Goal: Task Accomplishment & Management: Use online tool/utility

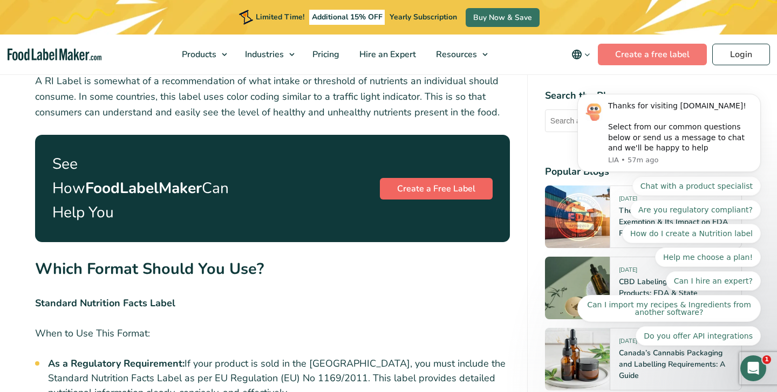
scroll to position [2357, 0]
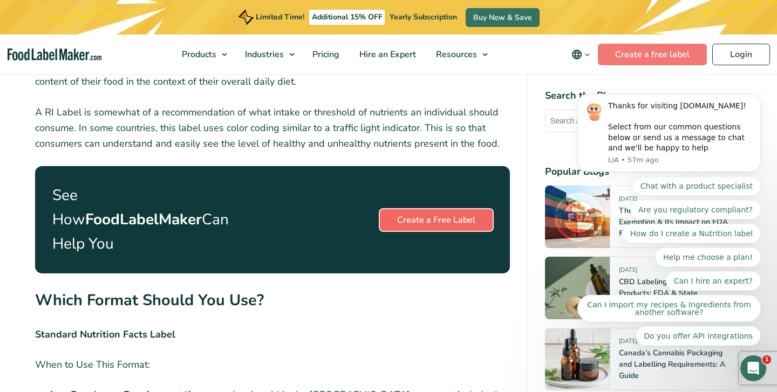
click at [443, 209] on link "Create a Free Label" at bounding box center [436, 220] width 113 height 22
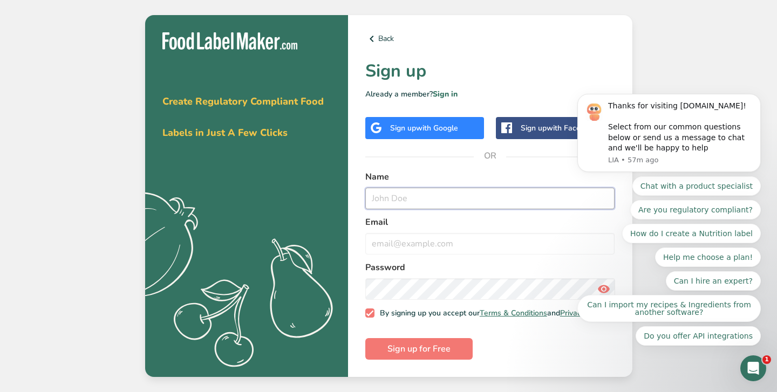
click at [403, 191] on input "text" at bounding box center [490, 199] width 250 height 22
type input "[PERSON_NAME]"
click at [400, 242] on input "email" at bounding box center [490, 244] width 250 height 22
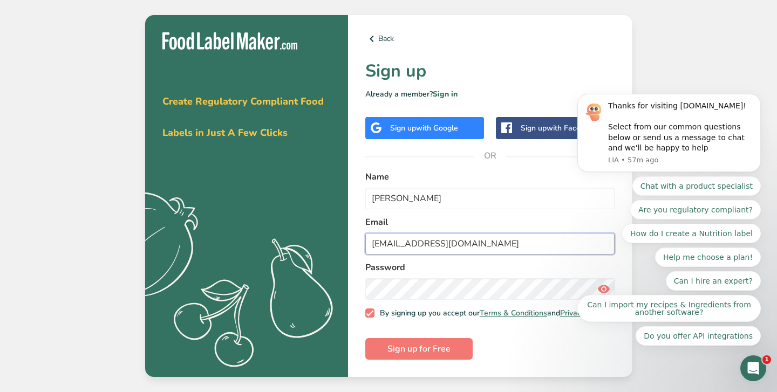
type input "[EMAIL_ADDRESS][DOMAIN_NAME]"
click at [506, 216] on label "Email" at bounding box center [490, 222] width 250 height 13
click at [513, 342] on form "Name [PERSON_NAME] Email [EMAIL_ADDRESS][DOMAIN_NAME] Password By signing up yo…" at bounding box center [490, 266] width 250 height 190
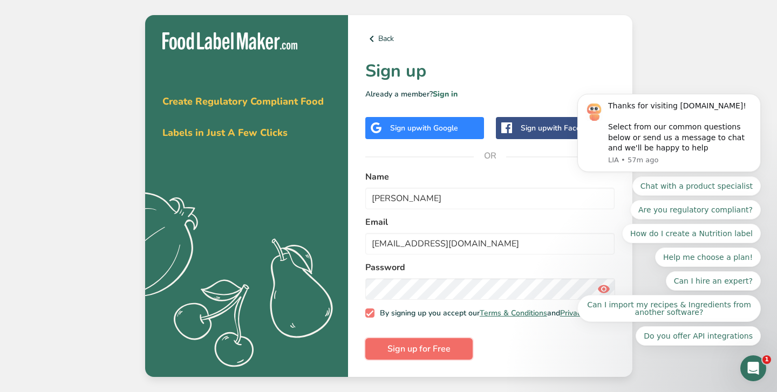
click at [433, 353] on span "Sign up for Free" at bounding box center [419, 349] width 63 height 13
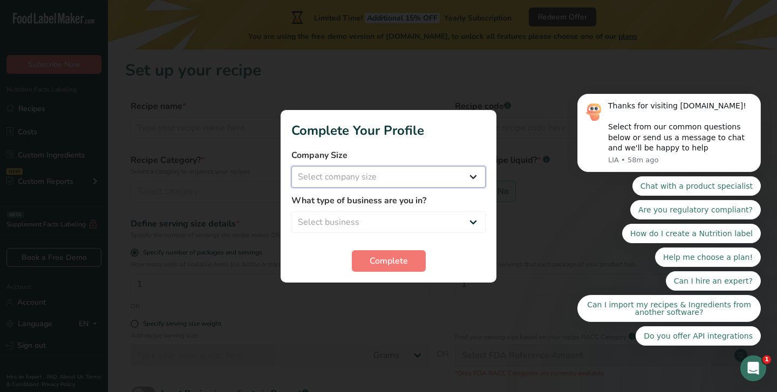
click at [467, 175] on select "Select company size" at bounding box center [388, 177] width 194 height 22
click at [475, 174] on select "Select company size" at bounding box center [388, 177] width 194 height 22
click at [394, 259] on span "Complete" at bounding box center [389, 261] width 38 height 13
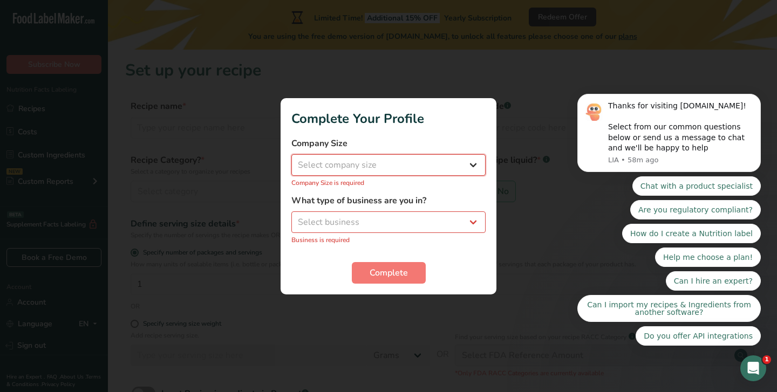
click at [377, 171] on select "Select company size" at bounding box center [388, 165] width 194 height 22
click at [363, 162] on select "Select company size" at bounding box center [388, 165] width 194 height 22
click at [451, 168] on select "Select company size" at bounding box center [388, 165] width 194 height 22
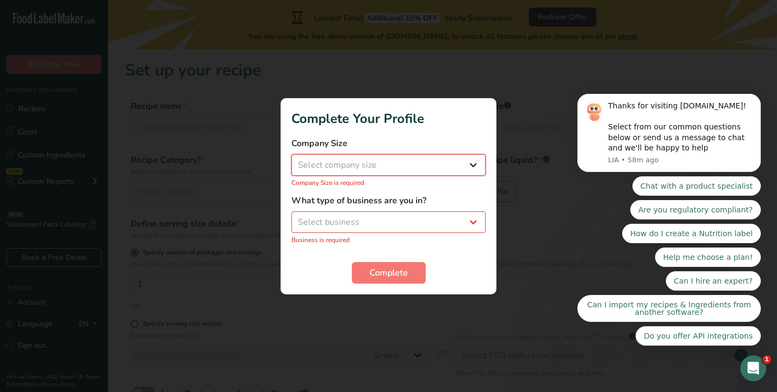
click at [469, 163] on select "Select company size" at bounding box center [388, 165] width 194 height 22
click at [459, 219] on select "Select business Packaged Food Manufacturer Restaurant & Cafe Bakery Meal Plans …" at bounding box center [388, 223] width 194 height 22
select select "8"
click at [291, 217] on select "Select business Packaged Food Manufacturer Restaurant & Cafe Bakery Meal Plans …" at bounding box center [388, 223] width 194 height 22
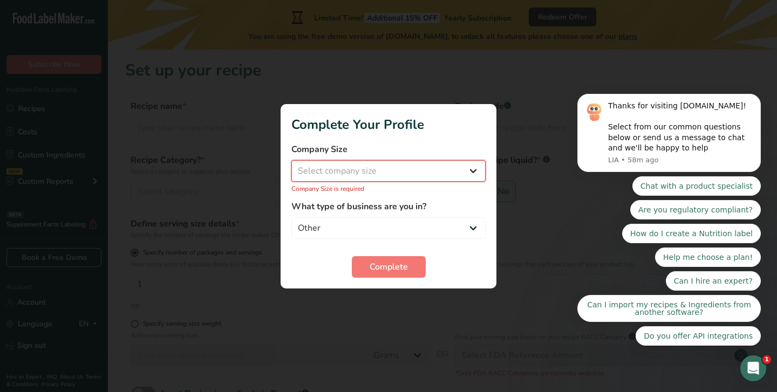
click at [471, 174] on select "Select company size" at bounding box center [388, 171] width 194 height 22
click at [470, 166] on select "Select company size" at bounding box center [388, 171] width 194 height 22
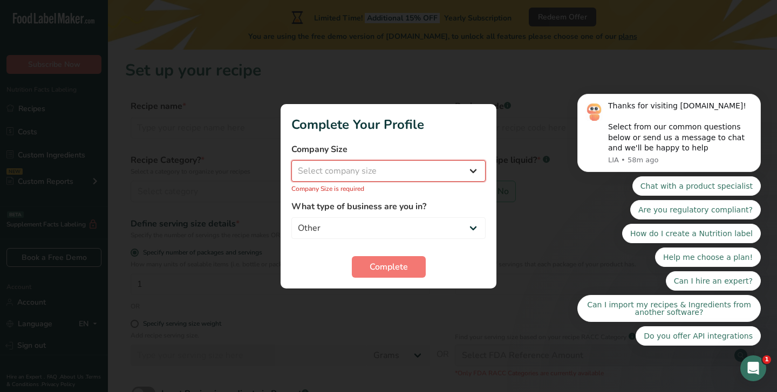
click at [415, 172] on select "Select company size" at bounding box center [388, 171] width 194 height 22
click at [402, 171] on select "Select company size" at bounding box center [388, 171] width 194 height 22
click at [400, 131] on h1 "Complete Your Profile" at bounding box center [388, 124] width 194 height 19
click at [478, 167] on select "Select company size Fewer than 10 Employees 10 to 50 Employees 51 to 500 Employ…" at bounding box center [388, 171] width 194 height 22
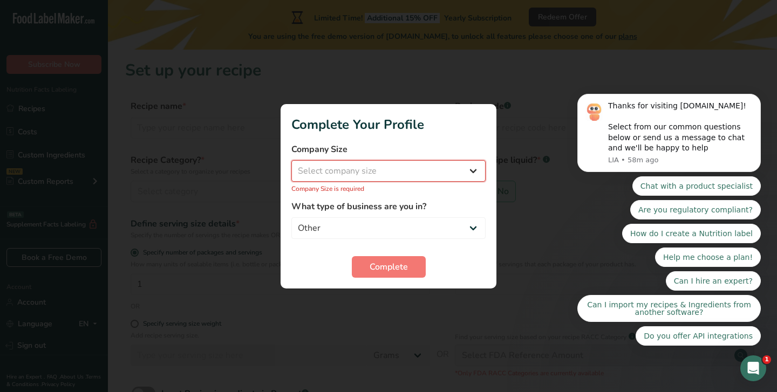
select select "1"
click at [291, 166] on select "Select company size Fewer than 10 Employees 10 to 50 Employees 51 to 500 Employ…" at bounding box center [388, 171] width 194 height 22
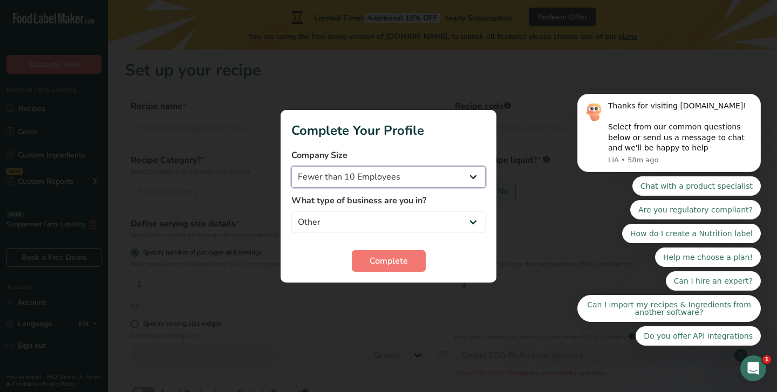
click at [473, 174] on select "Fewer than 10 Employees 10 to 50 Employees 51 to 500 Employees Over 500 Employe…" at bounding box center [388, 177] width 194 height 22
click at [412, 226] on select "Packaged Food Manufacturer Restaurant & Cafe Bakery Meal Plans & Catering Compa…" at bounding box center [388, 223] width 194 height 22
click at [456, 216] on select "Packaged Food Manufacturer Restaurant & Cafe Bakery Meal Plans & Catering Compa…" at bounding box center [388, 223] width 194 height 22
click at [377, 256] on span "Complete" at bounding box center [389, 261] width 38 height 13
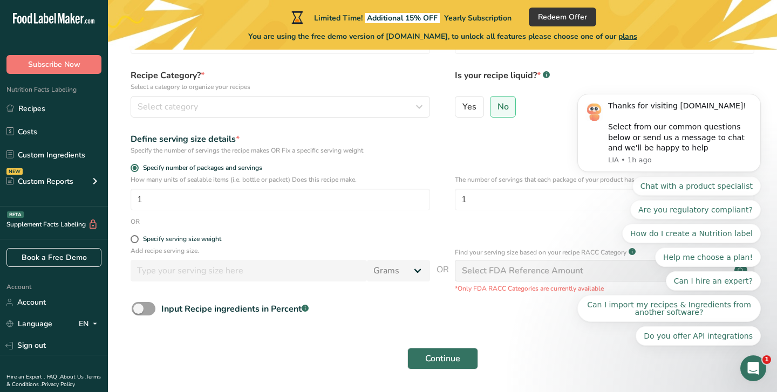
scroll to position [85, 0]
click at [224, 203] on input "1" at bounding box center [281, 199] width 300 height 22
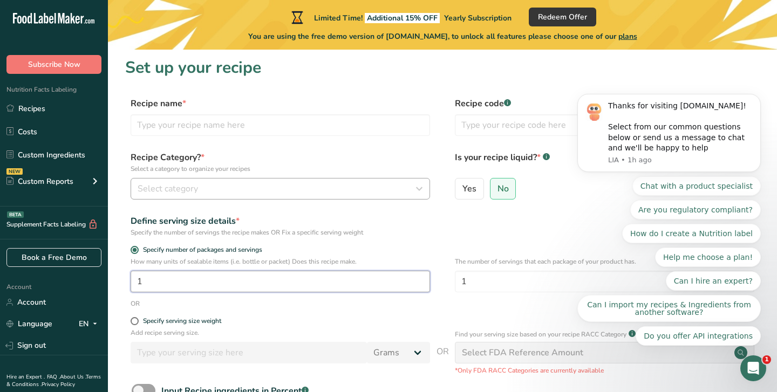
scroll to position [0, 0]
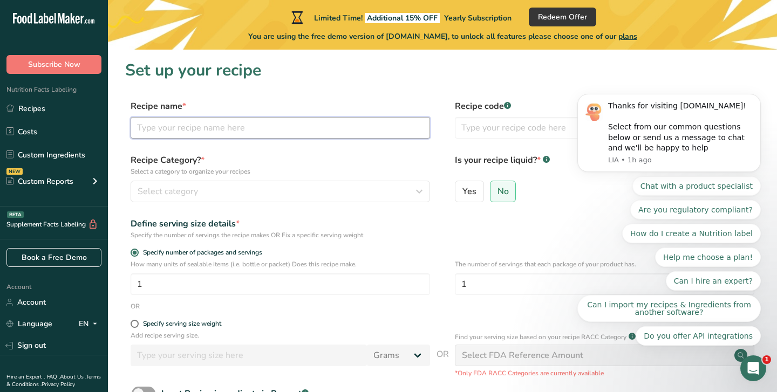
click at [252, 124] on input "text" at bounding box center [281, 128] width 300 height 22
type input "Test"
click at [403, 100] on label "Recipe name *" at bounding box center [281, 106] width 300 height 13
click at [488, 134] on input "text" at bounding box center [605, 128] width 300 height 22
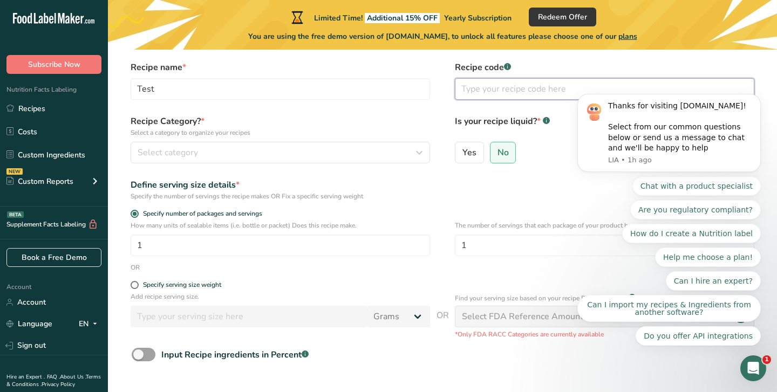
scroll to position [37, 0]
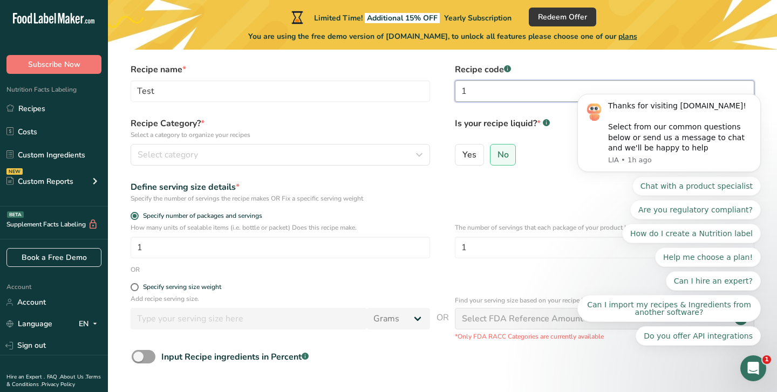
type input "1"
click at [365, 120] on label "Recipe Category? * Select a category to organize your recipes" at bounding box center [281, 128] width 300 height 23
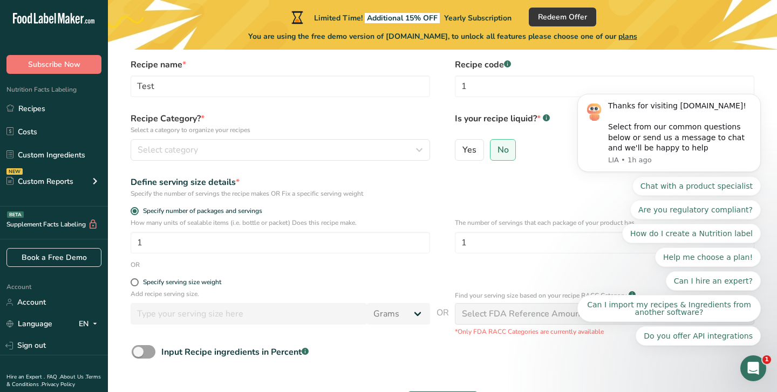
scroll to position [42, 0]
click at [478, 150] on label "Yes" at bounding box center [469, 150] width 29 height 22
click at [463, 150] on input "Yes" at bounding box center [459, 149] width 7 height 7
radio input "true"
radio input "false"
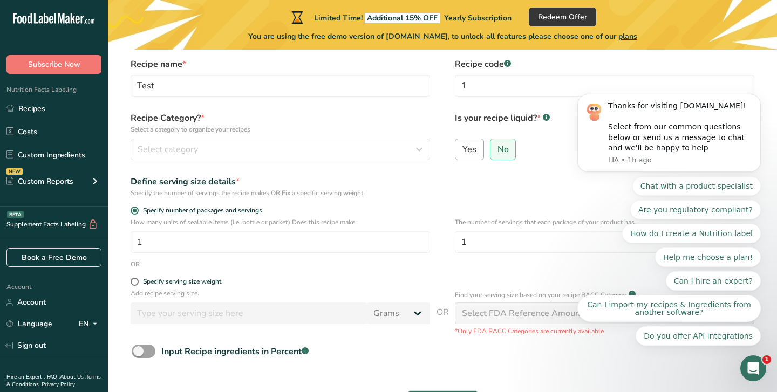
select select "22"
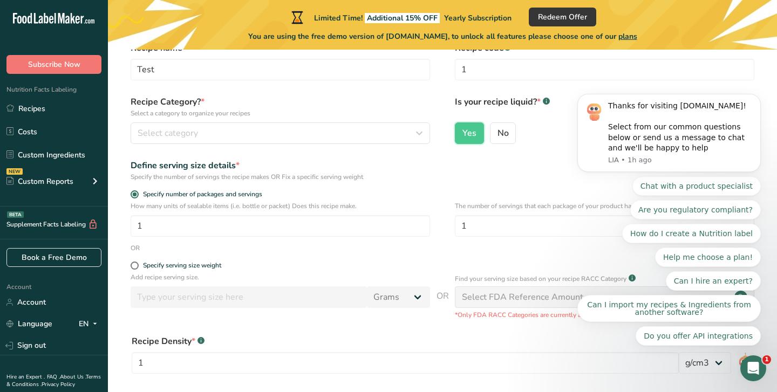
scroll to position [187, 0]
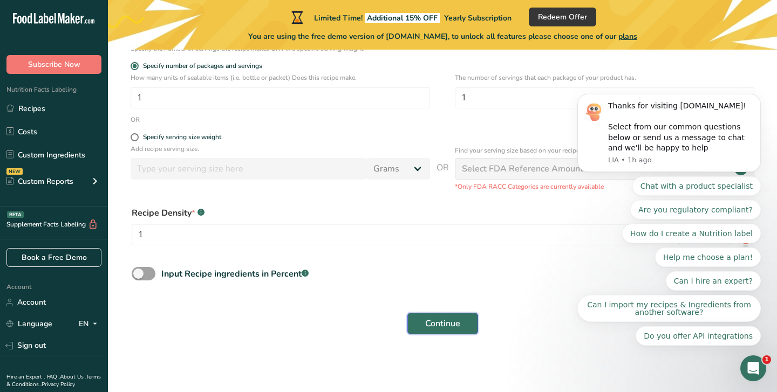
click at [443, 324] on span "Continue" at bounding box center [442, 323] width 35 height 13
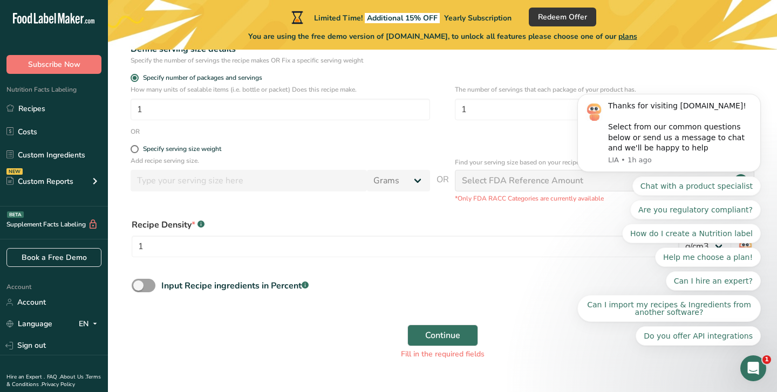
click at [491, 180] on div "Select FDA Reference Amount" at bounding box center [522, 180] width 121 height 13
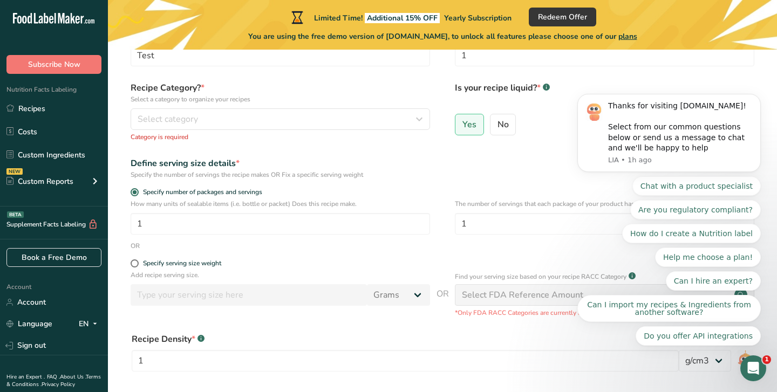
scroll to position [30, 0]
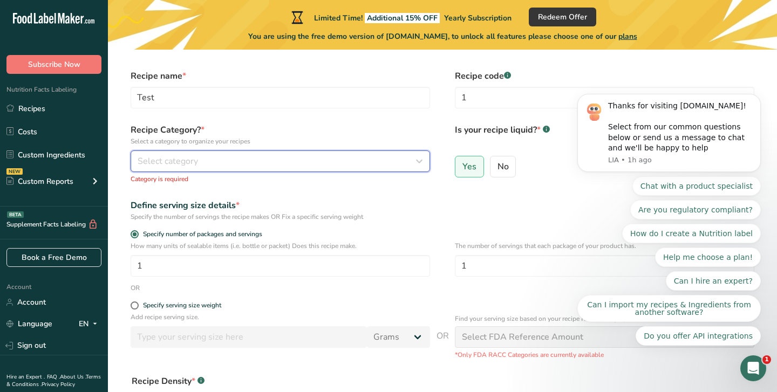
click at [276, 160] on div "Select category" at bounding box center [277, 161] width 279 height 13
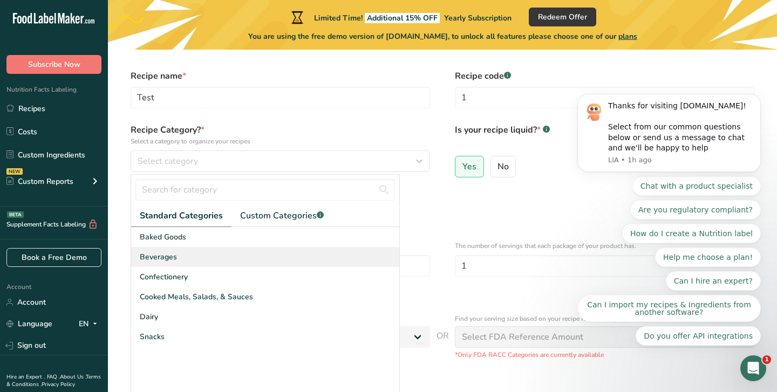
click at [233, 262] on div "Beverages" at bounding box center [265, 257] width 268 height 20
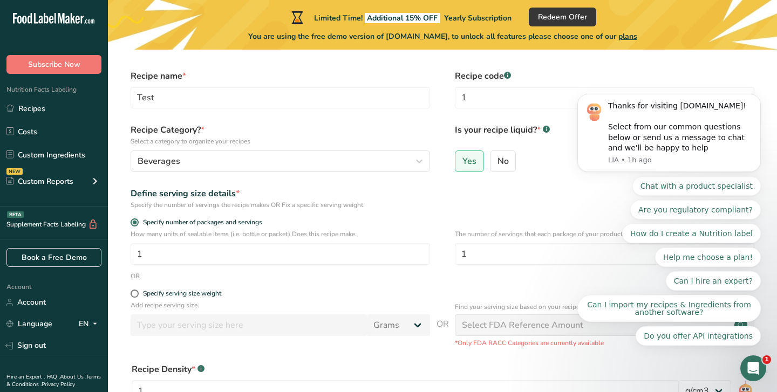
click at [483, 202] on div "Define serving size details * Specify the number of servings the recipe makes O…" at bounding box center [442, 198] width 635 height 23
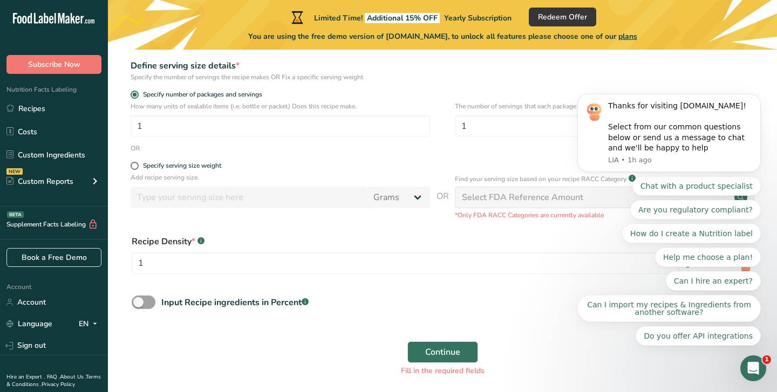
scroll to position [201, 0]
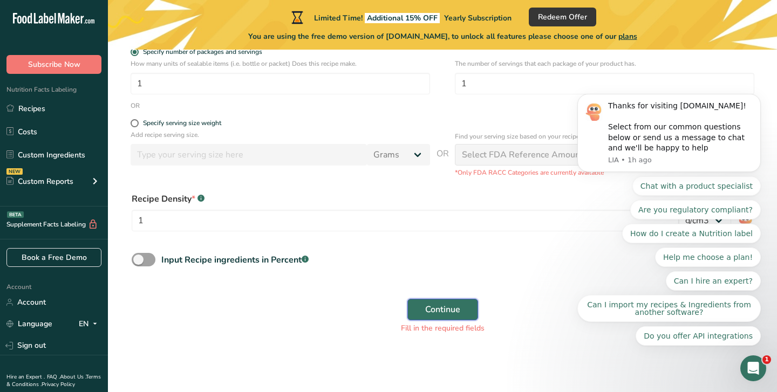
click at [452, 315] on span "Continue" at bounding box center [442, 309] width 35 height 13
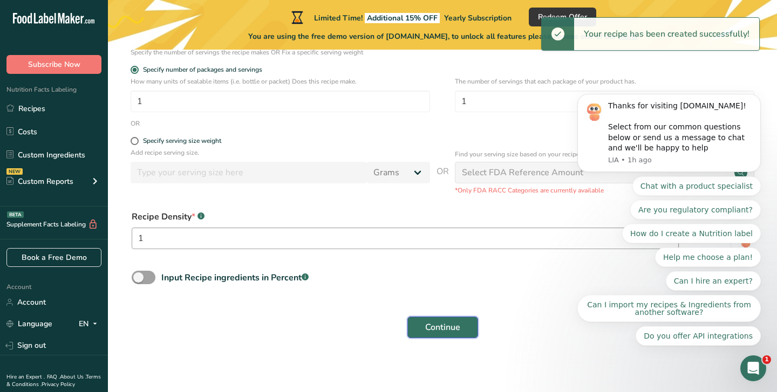
scroll to position [182, 0]
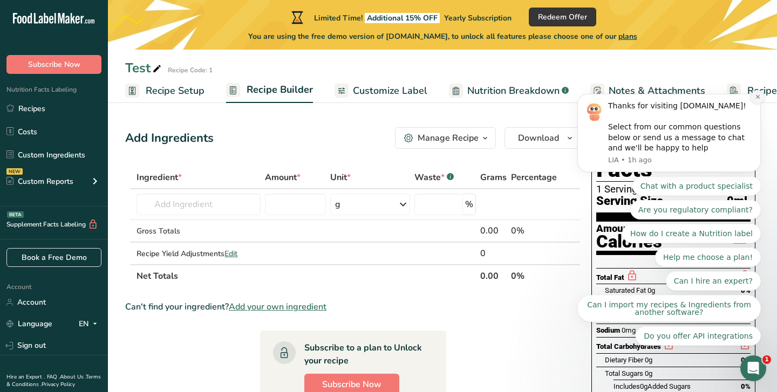
click at [757, 96] on icon "Dismiss notification" at bounding box center [758, 97] width 4 height 4
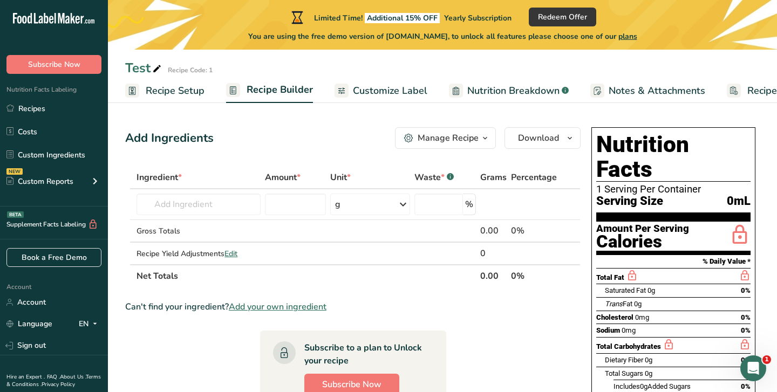
click at [476, 135] on div "Manage Recipe" at bounding box center [448, 138] width 61 height 13
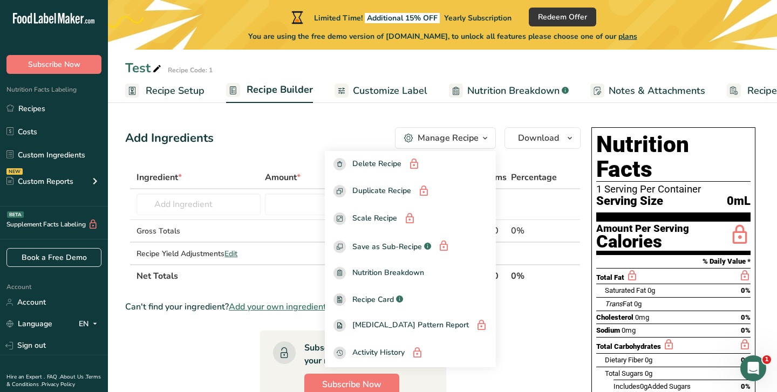
click at [667, 195] on div "Serving Size 0mL" at bounding box center [673, 201] width 154 height 13
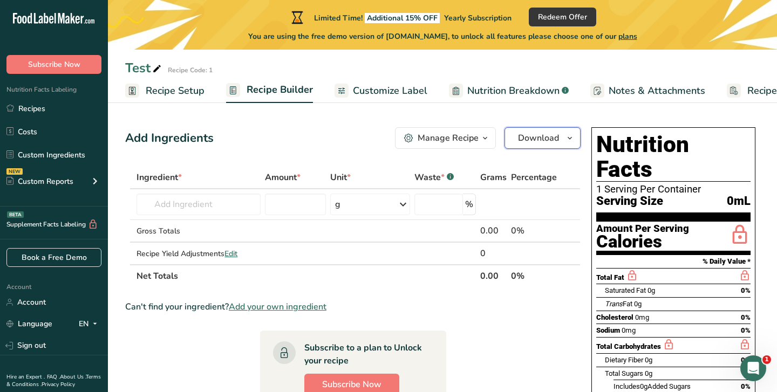
click at [570, 137] on icon "button" at bounding box center [570, 138] width 9 height 13
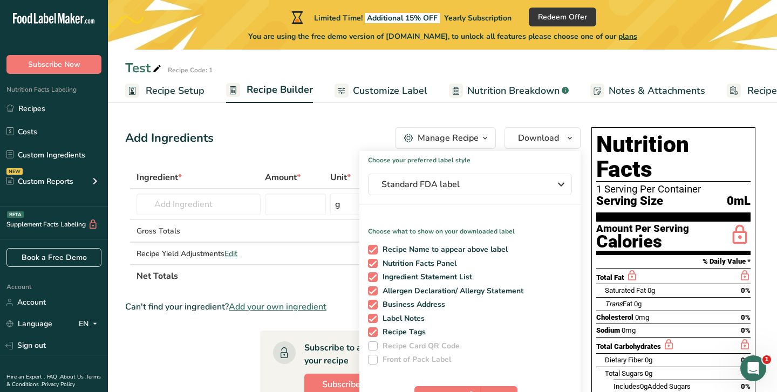
click at [429, 111] on section "Add Ingredients Manage Recipe Delete Recipe Duplicate Recipe Scale Recipe Save …" at bounding box center [442, 358] width 669 height 504
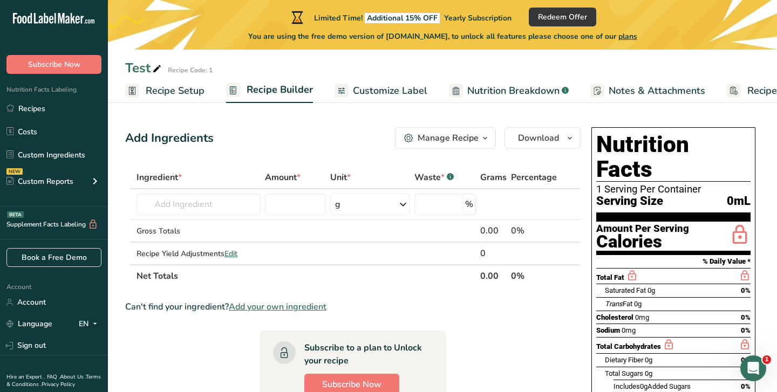
click at [372, 94] on span "Customize Label" at bounding box center [390, 91] width 74 height 15
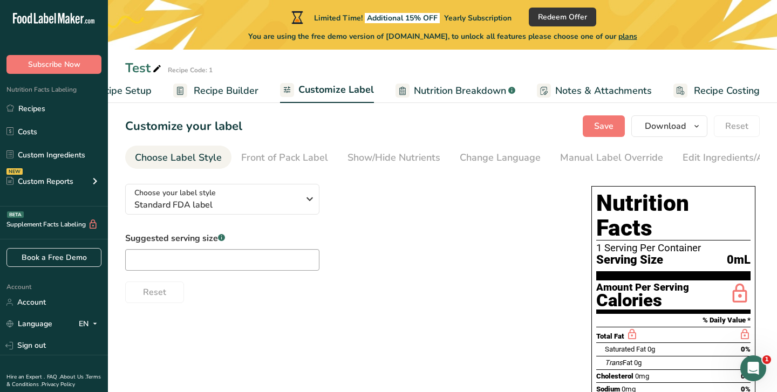
scroll to position [5, 0]
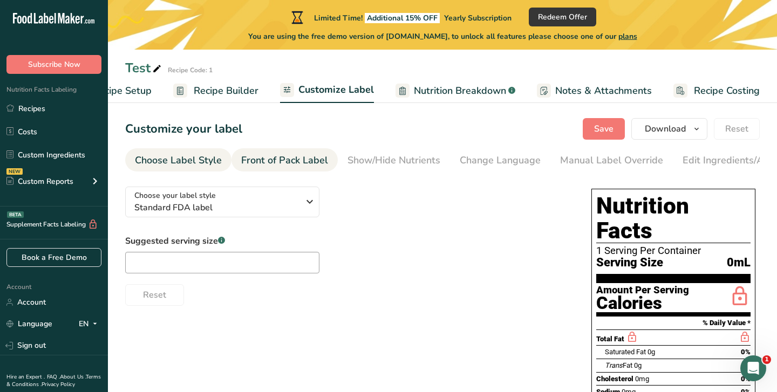
click at [317, 159] on div "Front of Pack Label" at bounding box center [284, 160] width 87 height 15
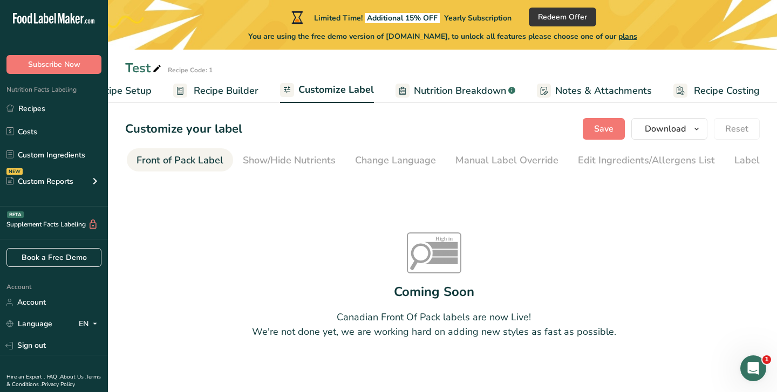
scroll to position [26, 0]
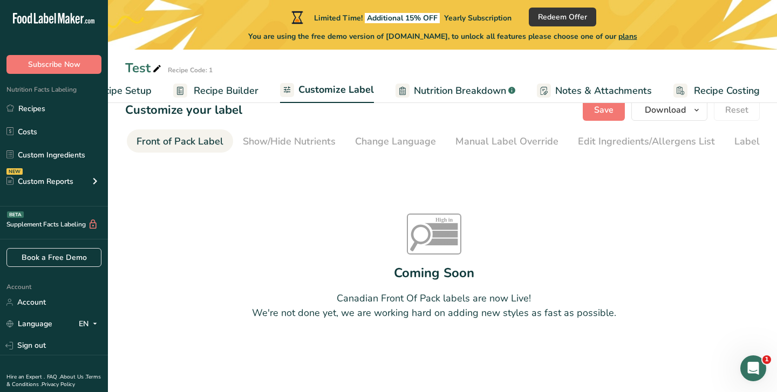
click at [170, 136] on div "Front of Pack Label" at bounding box center [180, 141] width 87 height 15
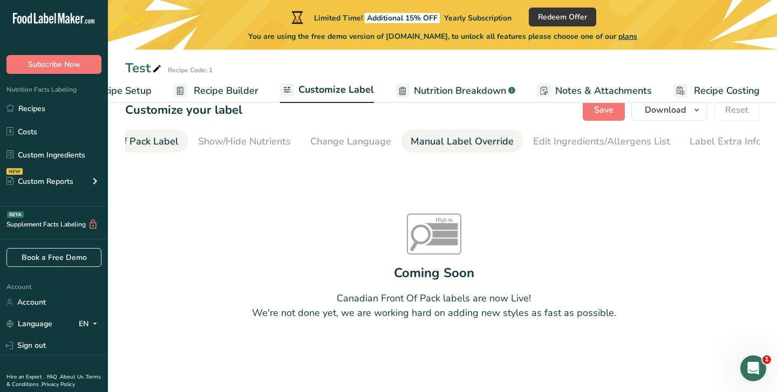
click at [457, 140] on div "Manual Label Override" at bounding box center [462, 141] width 103 height 15
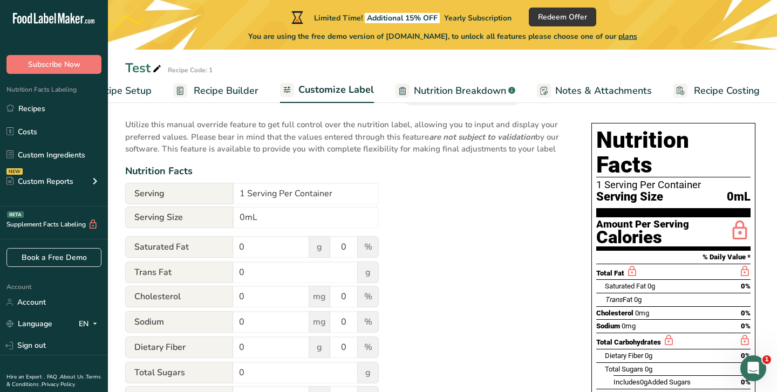
scroll to position [5, 0]
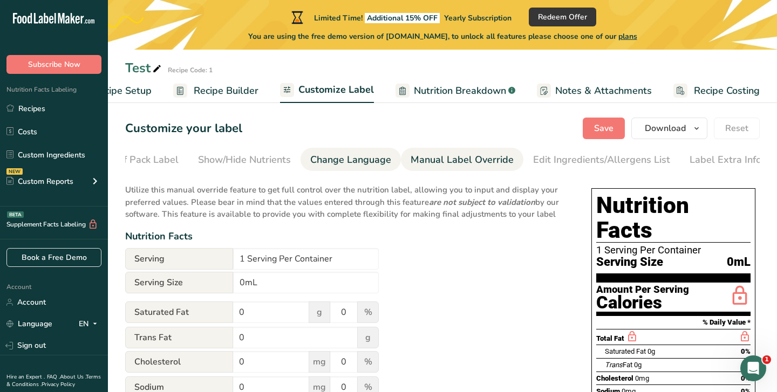
click at [372, 165] on div "Change Language" at bounding box center [350, 160] width 81 height 15
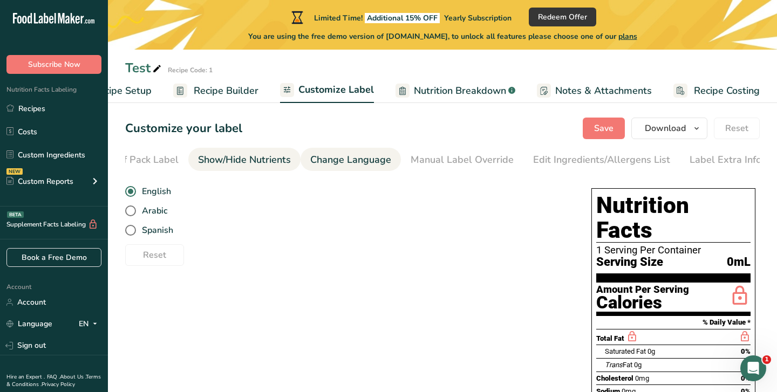
click at [240, 164] on div "Show/Hide Nutrients" at bounding box center [244, 160] width 93 height 15
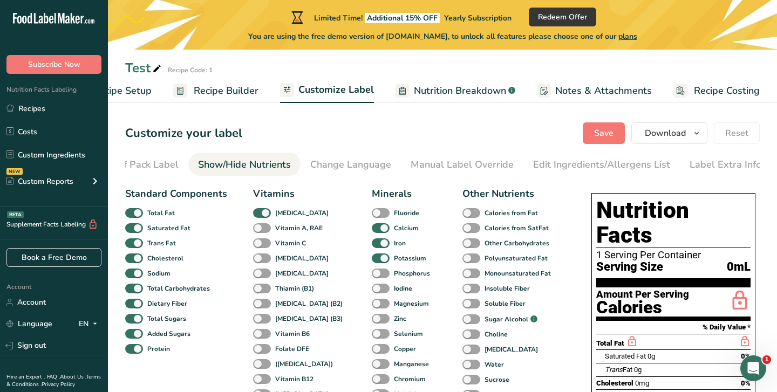
scroll to position [0, 0]
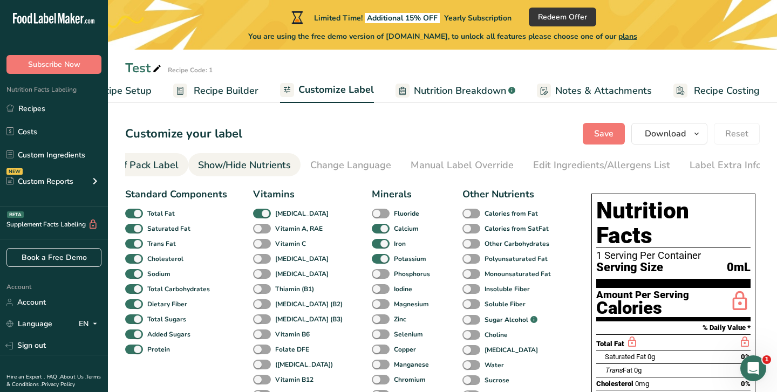
click at [151, 167] on div "Front of Pack Label" at bounding box center [135, 165] width 87 height 15
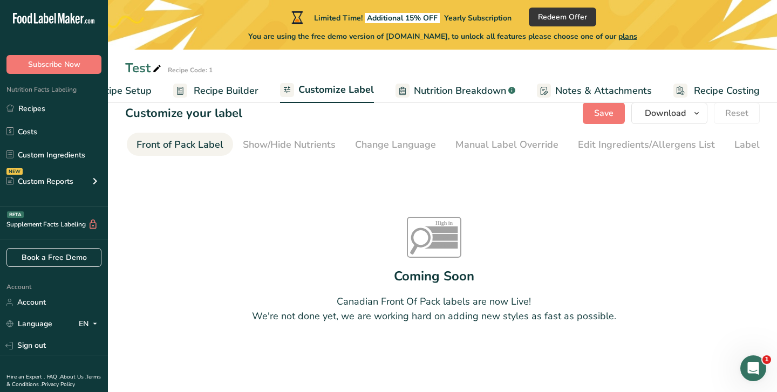
scroll to position [21, 0]
click at [440, 89] on span "Nutrition Breakdown" at bounding box center [460, 91] width 92 height 15
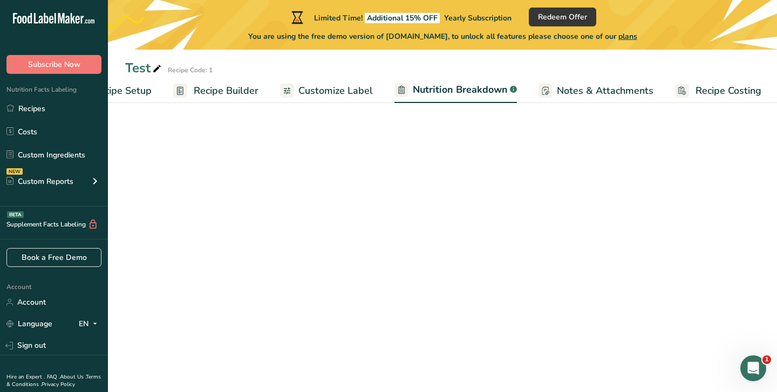
scroll to position [0, 54]
select select "Calories"
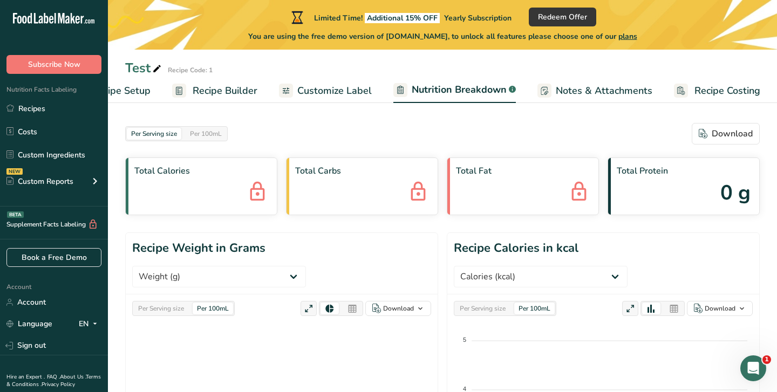
scroll to position [0, 0]
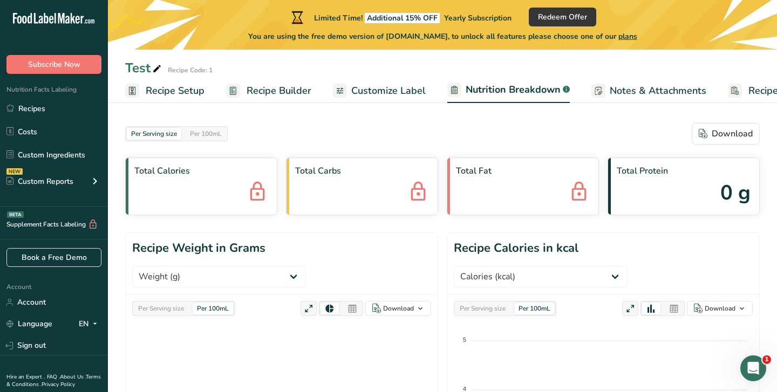
click at [148, 87] on span "Recipe Setup" at bounding box center [175, 91] width 59 height 15
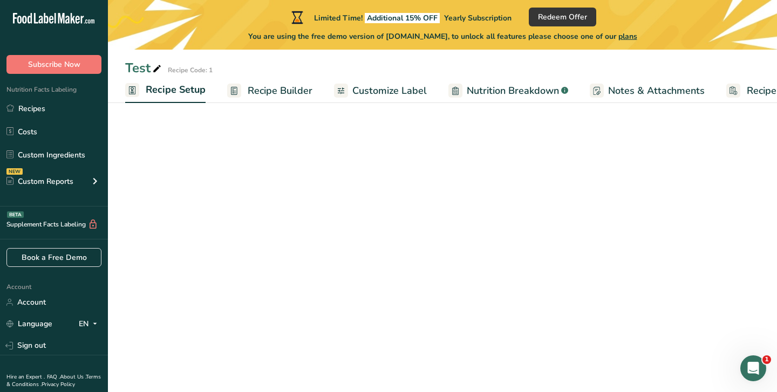
scroll to position [0, 4]
select select "22"
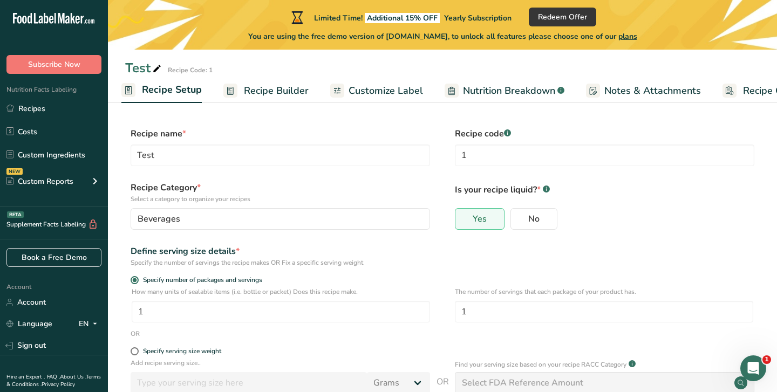
click at [288, 89] on span "Recipe Builder" at bounding box center [276, 91] width 65 height 15
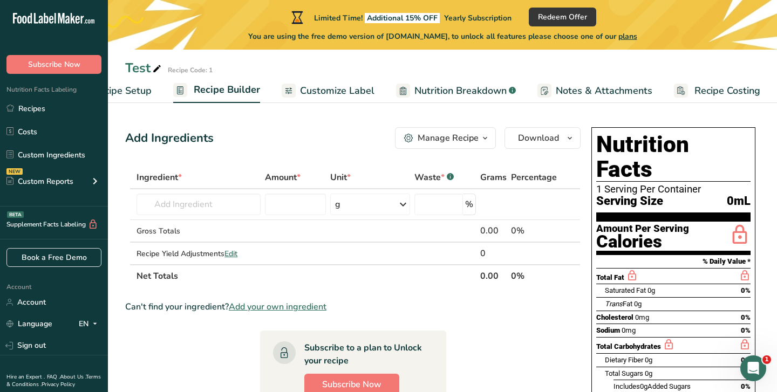
click at [343, 89] on span "Customize Label" at bounding box center [337, 91] width 74 height 15
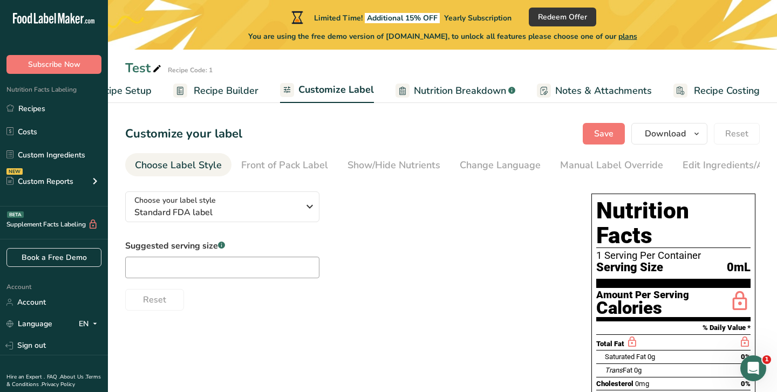
click at [451, 89] on span "Nutrition Breakdown" at bounding box center [460, 91] width 92 height 15
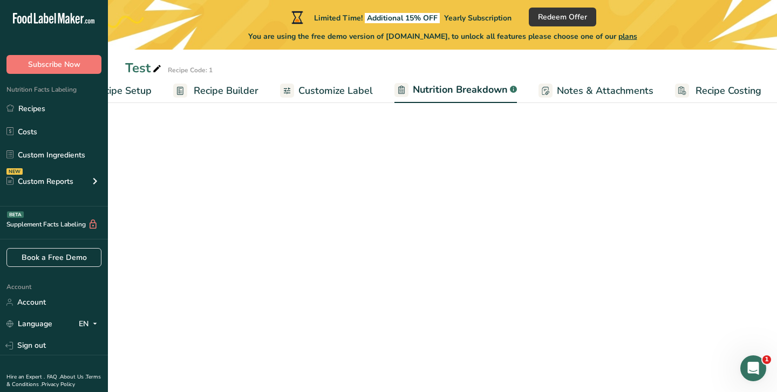
scroll to position [0, 54]
select select "Calories"
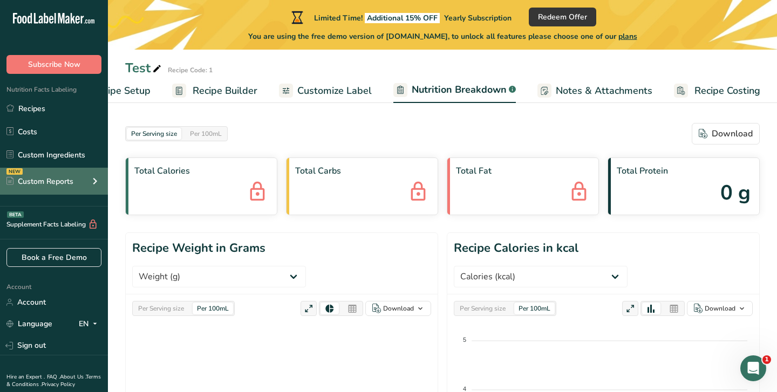
click at [95, 178] on icon at bounding box center [95, 181] width 13 height 19
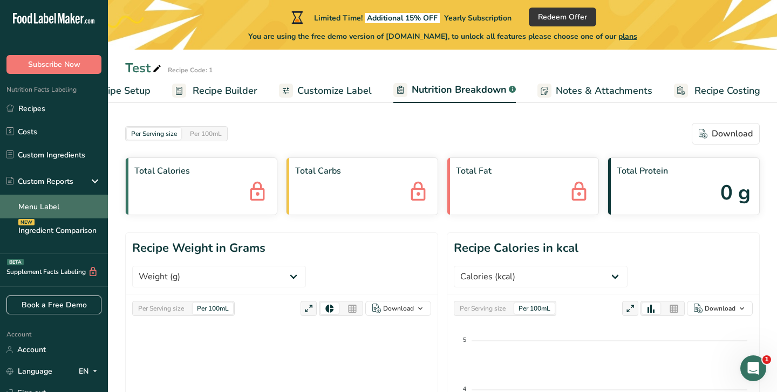
click at [63, 207] on link "Menu Label" at bounding box center [54, 207] width 108 height 24
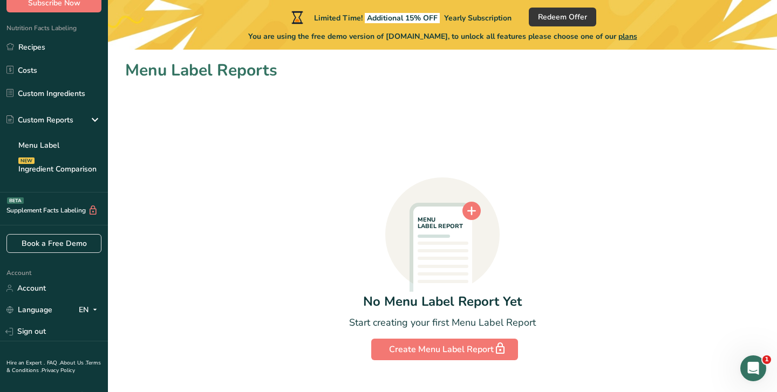
scroll to position [44, 0]
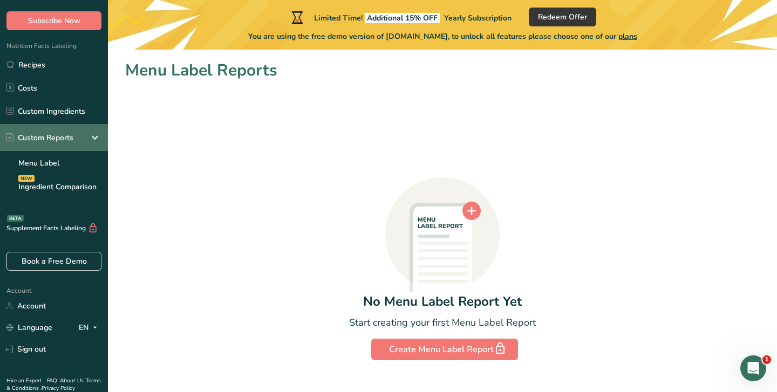
click at [55, 133] on div "Custom Reports" at bounding box center [39, 137] width 67 height 11
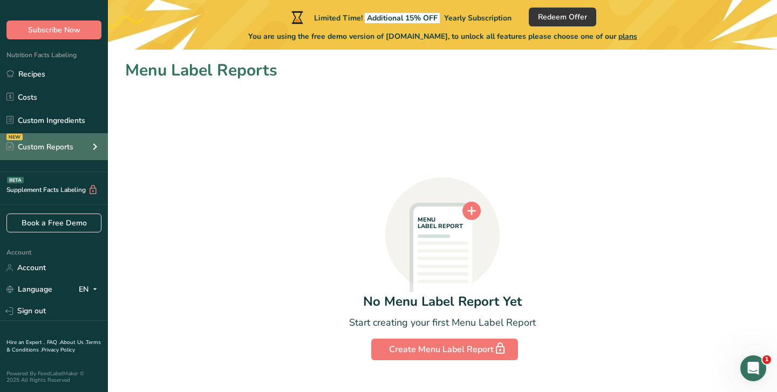
scroll to position [35, 0]
click at [54, 146] on div "Custom Reports" at bounding box center [39, 146] width 67 height 11
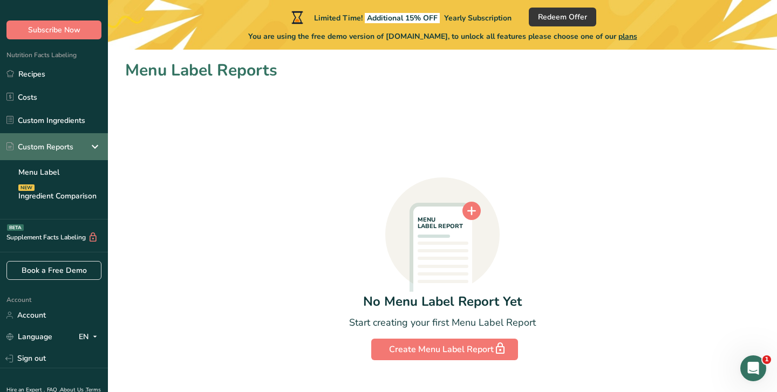
scroll to position [44, 0]
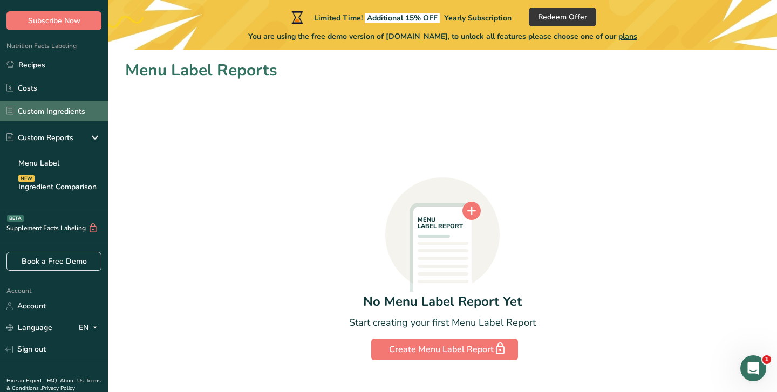
click at [55, 107] on link "Custom Ingredients" at bounding box center [54, 111] width 108 height 21
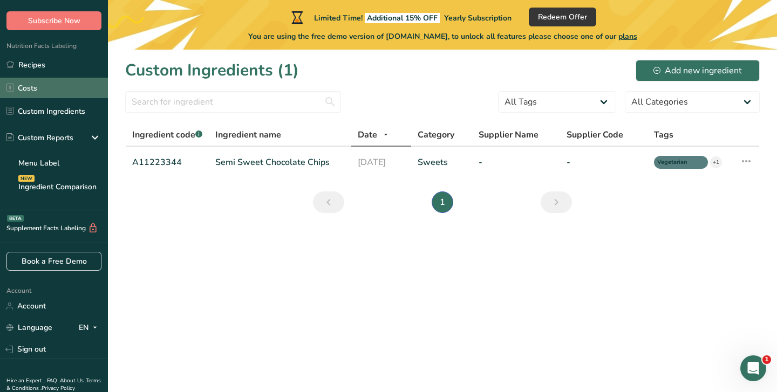
click at [55, 89] on link "Costs" at bounding box center [54, 88] width 108 height 21
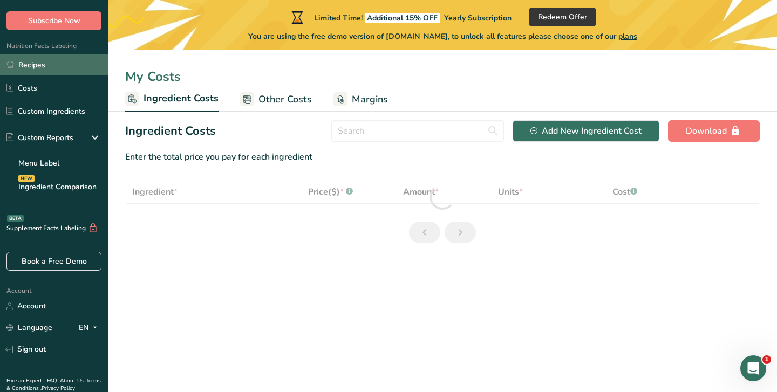
click at [59, 66] on link "Recipes" at bounding box center [54, 65] width 108 height 21
select select "1"
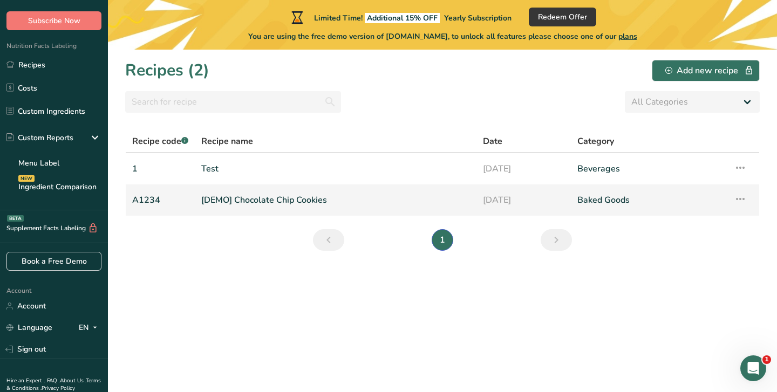
click at [284, 203] on link "[DEMO] Chocolate Chip Cookies" at bounding box center [335, 200] width 269 height 23
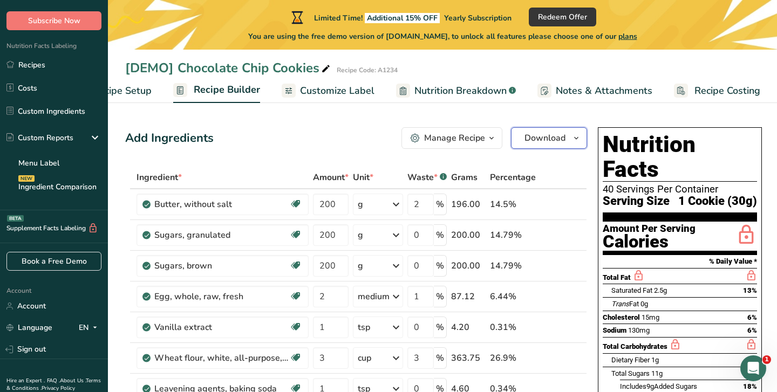
click at [554, 137] on span "Download" at bounding box center [545, 138] width 41 height 13
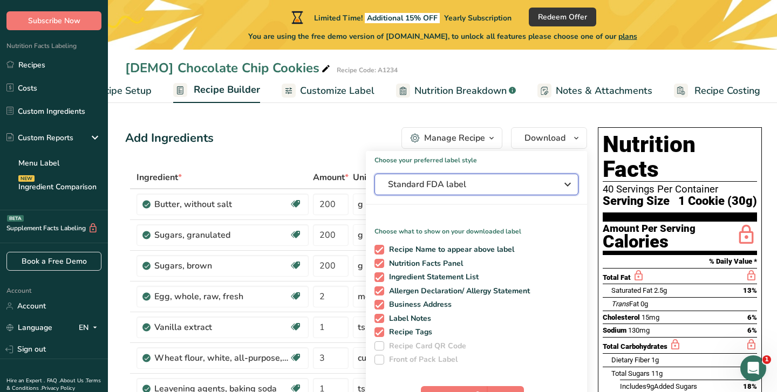
click at [540, 190] on span "Standard FDA label" at bounding box center [469, 184] width 162 height 13
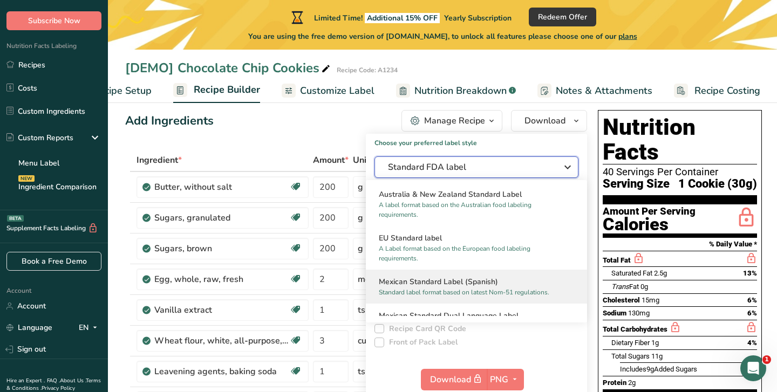
scroll to position [515, 0]
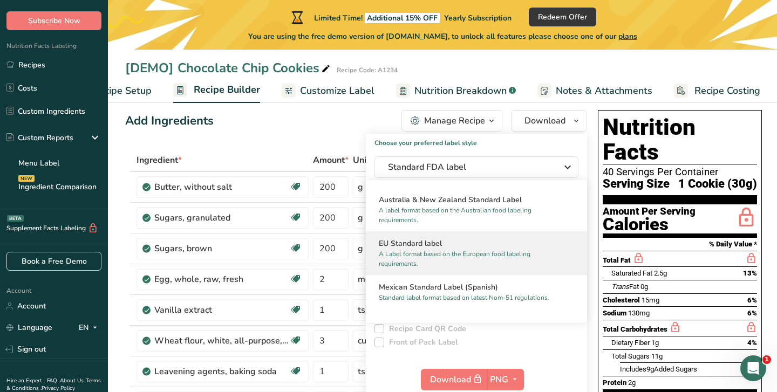
click at [521, 246] on h2 "EU Standard label" at bounding box center [476, 243] width 195 height 11
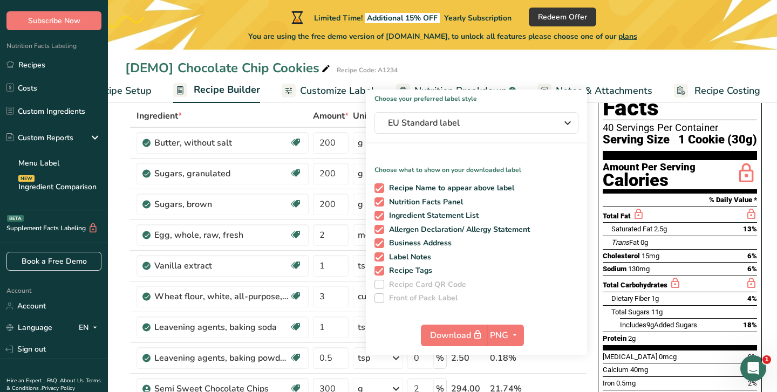
scroll to position [60, 0]
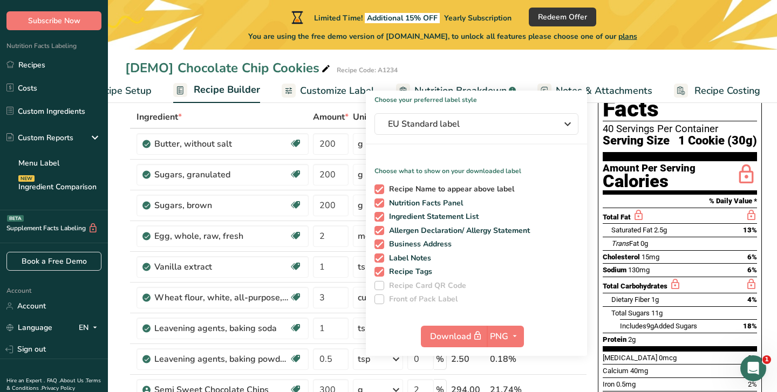
click at [381, 189] on span at bounding box center [380, 190] width 10 height 10
click at [381, 189] on input "Recipe Name to appear above label" at bounding box center [378, 189] width 7 height 7
checkbox input "false"
click at [381, 215] on span at bounding box center [380, 217] width 10 height 10
click at [381, 215] on input "Ingredient Statement List" at bounding box center [378, 216] width 7 height 7
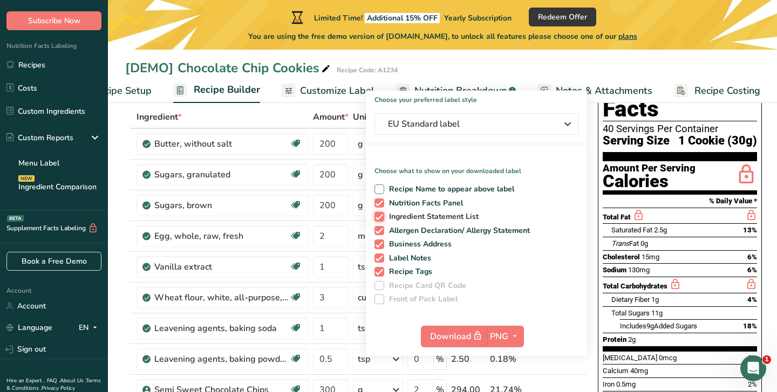
checkbox input "false"
click at [381, 230] on span at bounding box center [380, 231] width 10 height 10
click at [381, 230] on input "Allergen Declaration/ Allergy Statement" at bounding box center [378, 230] width 7 height 7
checkbox input "false"
click at [381, 243] on span at bounding box center [380, 245] width 10 height 10
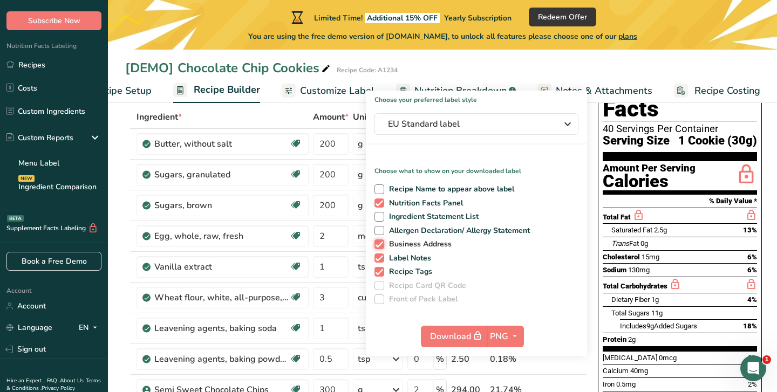
click at [381, 243] on input "Business Address" at bounding box center [378, 244] width 7 height 7
checkbox input "false"
click at [381, 258] on span at bounding box center [380, 259] width 10 height 10
click at [381, 258] on input "Label Notes" at bounding box center [378, 258] width 7 height 7
checkbox input "false"
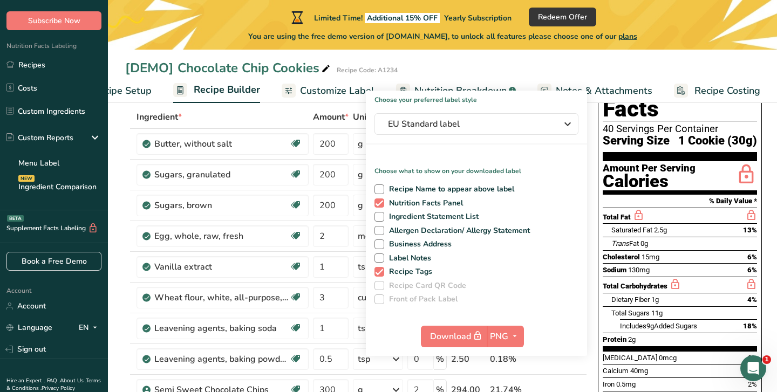
click at [379, 278] on div "Recipe Name to appear above label Nutrition Facts Panel Ingredient Statement Li…" at bounding box center [476, 242] width 221 height 124
click at [512, 338] on icon "button" at bounding box center [515, 336] width 9 height 13
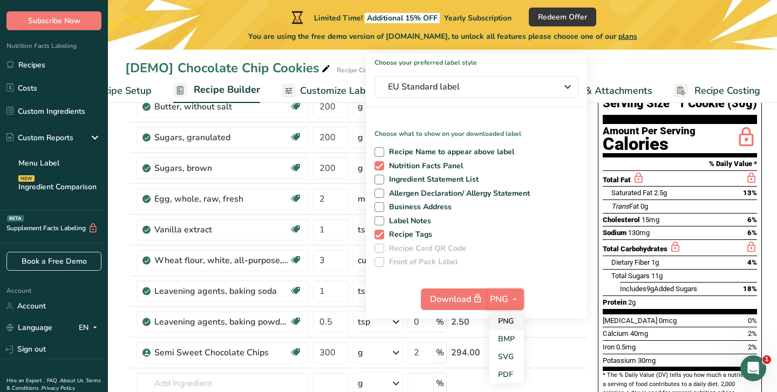
scroll to position [101, 0]
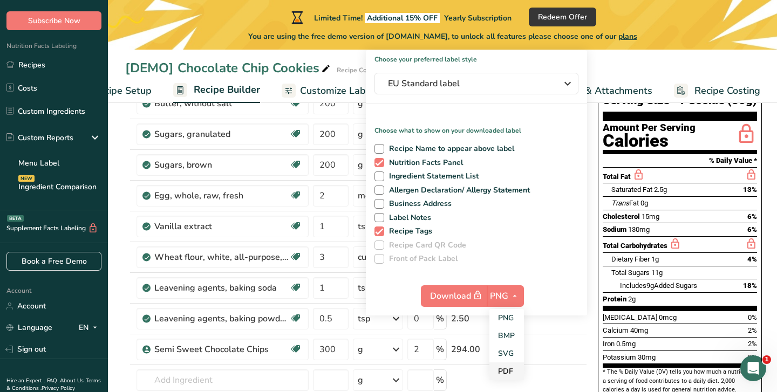
click at [505, 371] on link "PDF" at bounding box center [507, 372] width 35 height 18
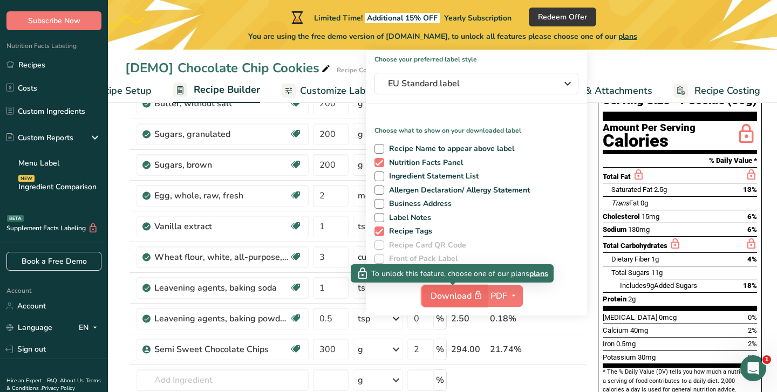
click at [464, 296] on span "Download" at bounding box center [458, 295] width 54 height 13
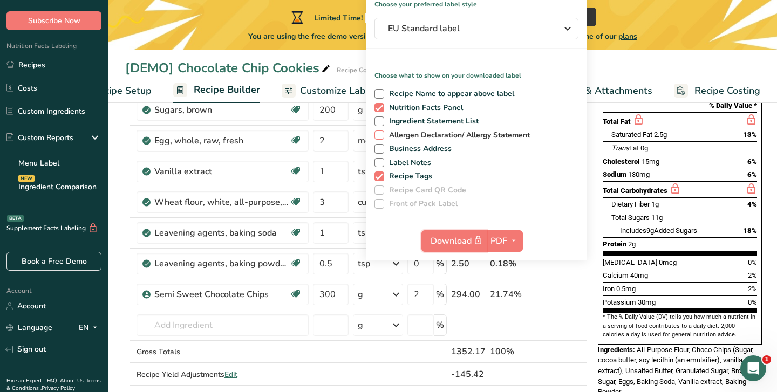
scroll to position [184, 0]
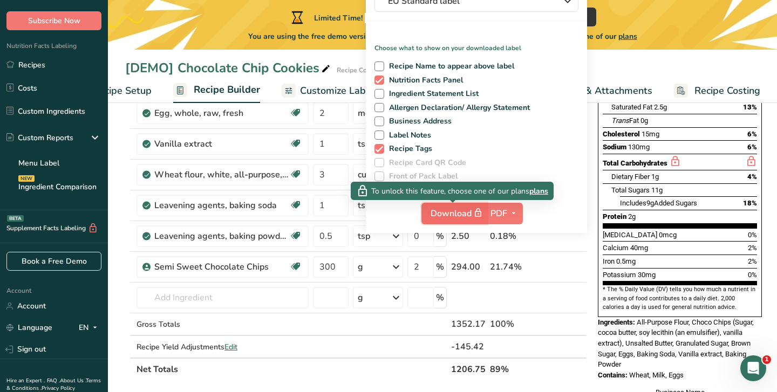
click at [456, 213] on span "Download" at bounding box center [458, 213] width 54 height 13
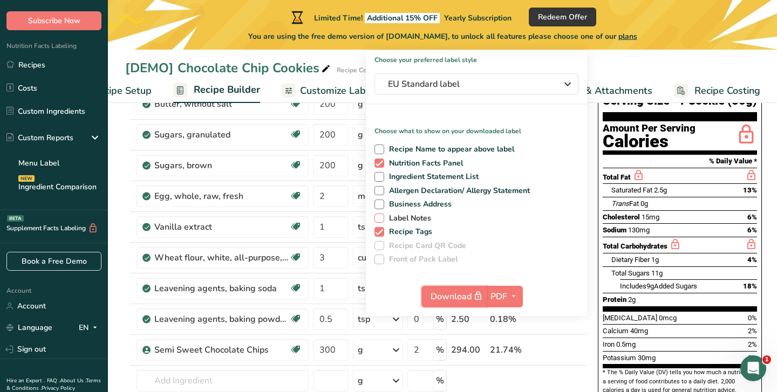
scroll to position [0, 0]
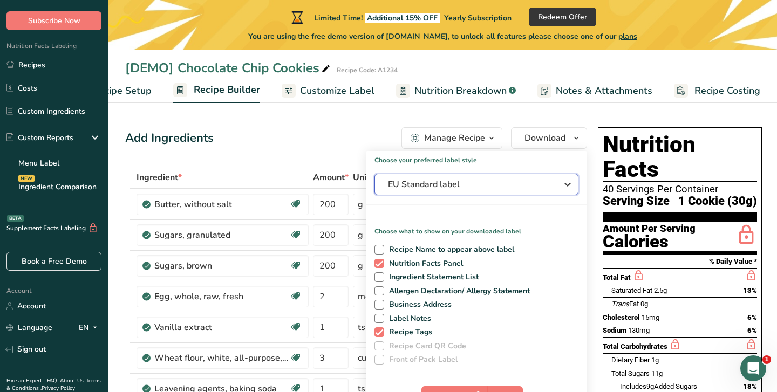
click at [565, 185] on icon "button" at bounding box center [567, 184] width 13 height 19
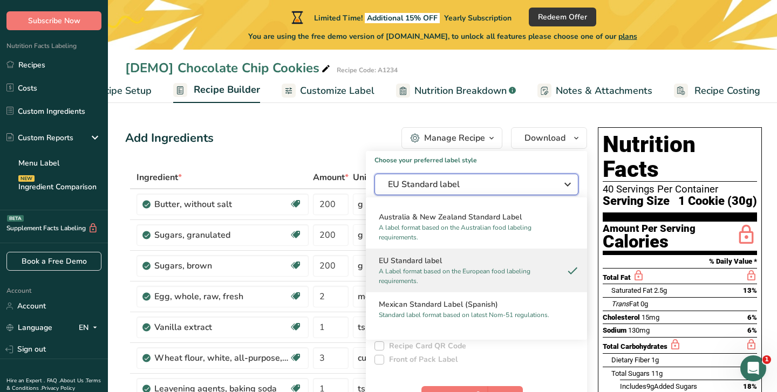
click at [565, 185] on icon "button" at bounding box center [567, 184] width 13 height 19
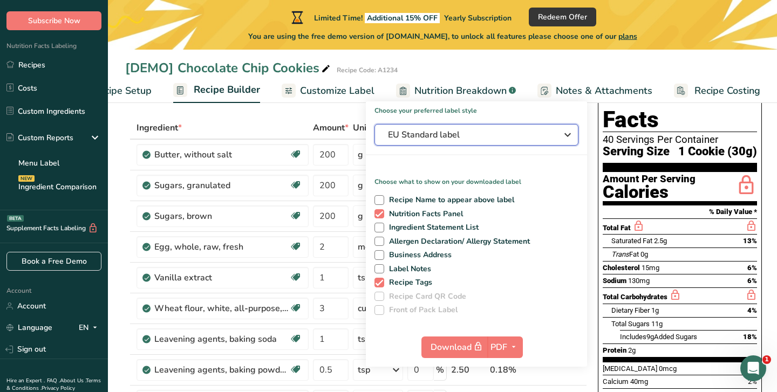
scroll to position [97, 0]
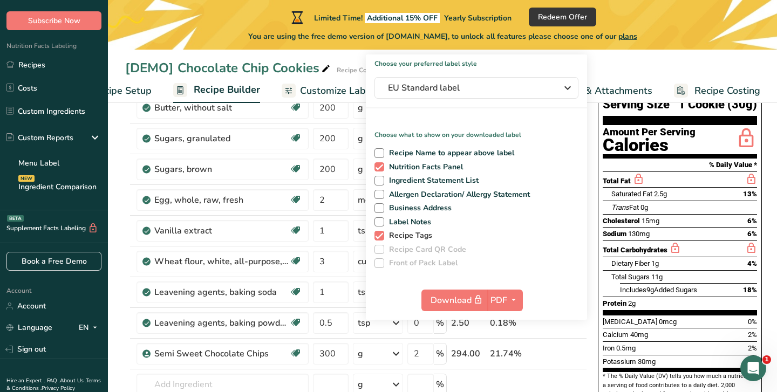
click at [384, 235] on span "Recipe Tags" at bounding box center [408, 236] width 49 height 10
click at [382, 235] on input "Recipe Tags" at bounding box center [378, 235] width 7 height 7
checkbox input "false"
click at [512, 298] on icon "button" at bounding box center [514, 300] width 9 height 13
click at [507, 320] on link "PNG" at bounding box center [505, 323] width 35 height 18
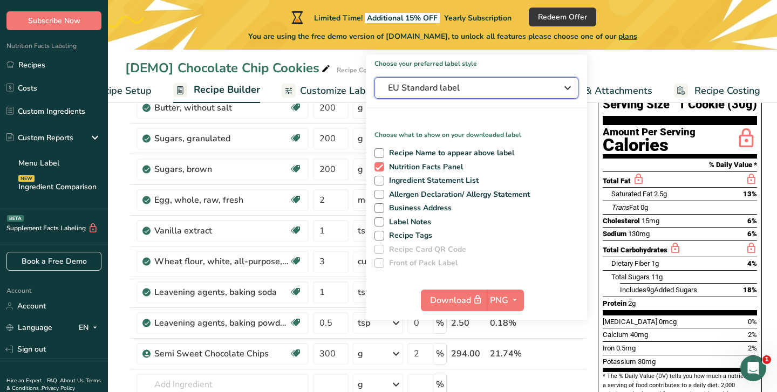
click at [563, 87] on icon "button" at bounding box center [567, 87] width 13 height 19
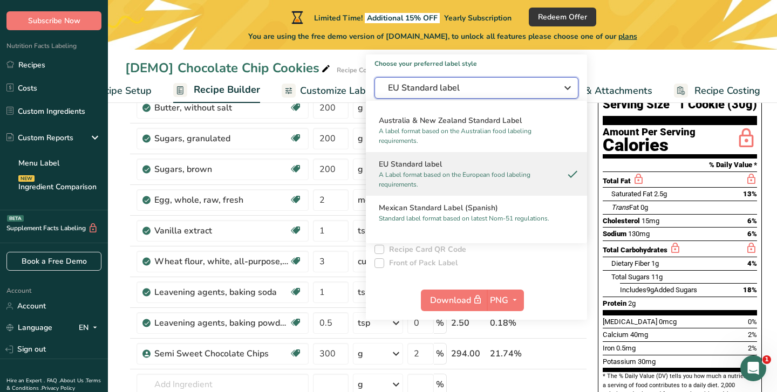
click at [563, 87] on icon "button" at bounding box center [567, 87] width 13 height 19
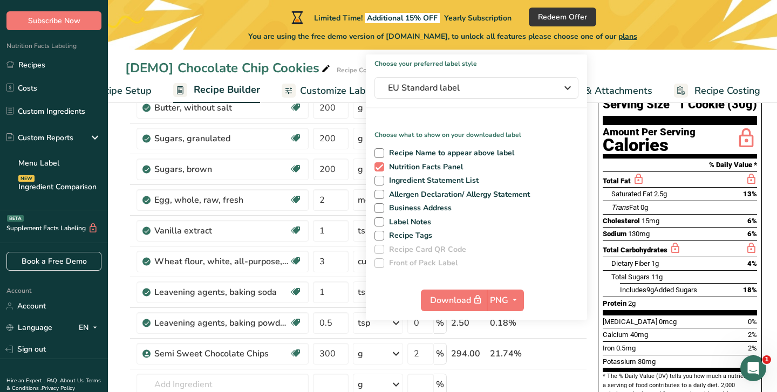
click at [632, 64] on div "[DEMO] Chocolate Chip Cookies Recipe Code: A1234" at bounding box center [442, 67] width 669 height 19
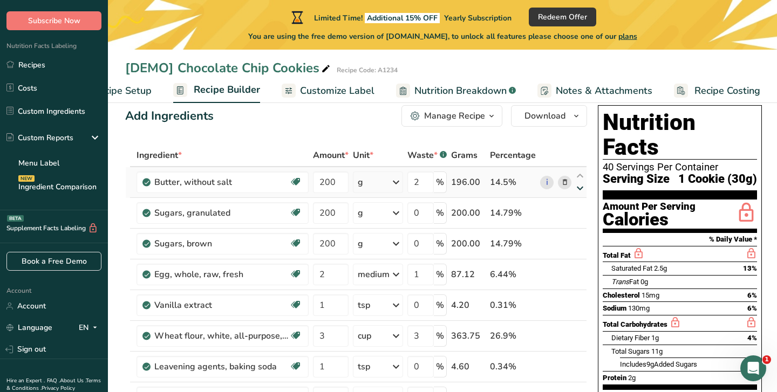
scroll to position [0, 0]
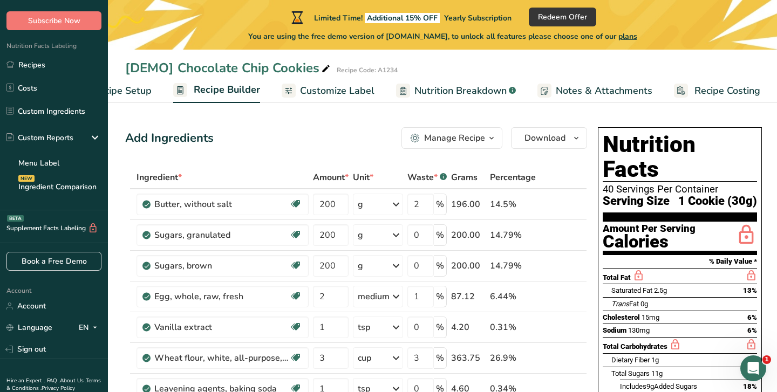
click at [666, 145] on h1 "Nutrition Facts" at bounding box center [680, 157] width 154 height 50
click at [491, 134] on icon "button" at bounding box center [491, 138] width 9 height 13
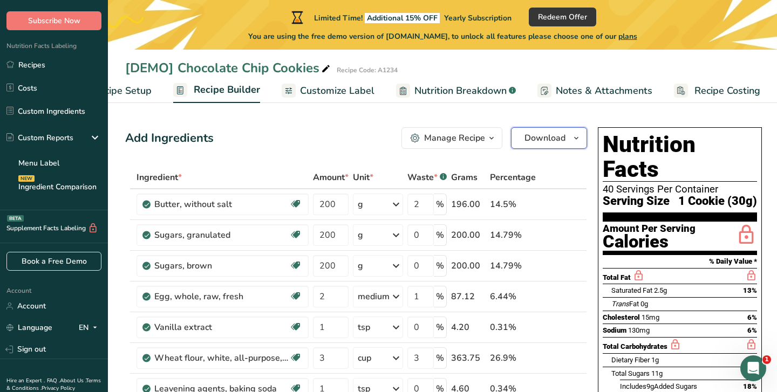
click at [555, 141] on span "Download" at bounding box center [545, 138] width 41 height 13
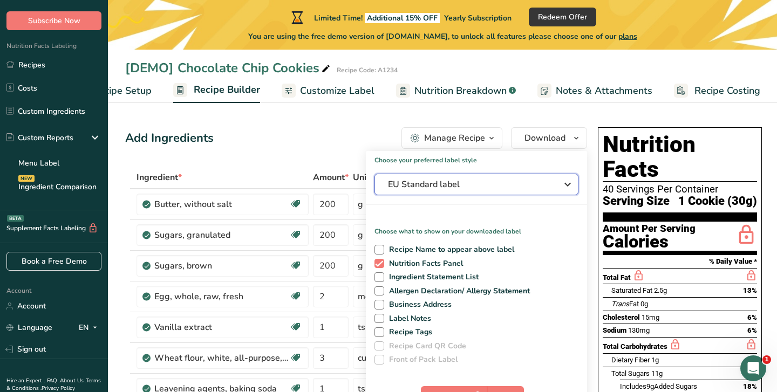
click at [443, 187] on span "EU Standard label" at bounding box center [469, 184] width 162 height 13
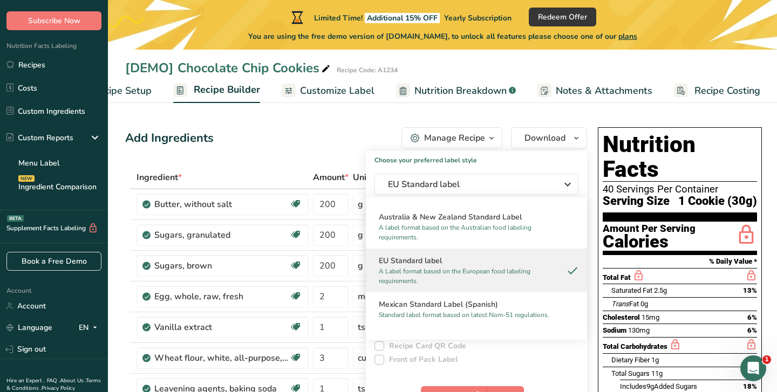
click at [436, 272] on p "A Label format based on the European food labeling requirements." at bounding box center [472, 276] width 186 height 19
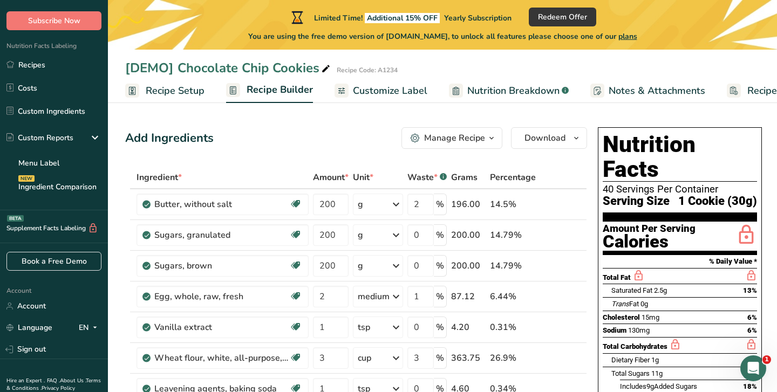
click at [160, 91] on span "Recipe Setup" at bounding box center [175, 91] width 59 height 15
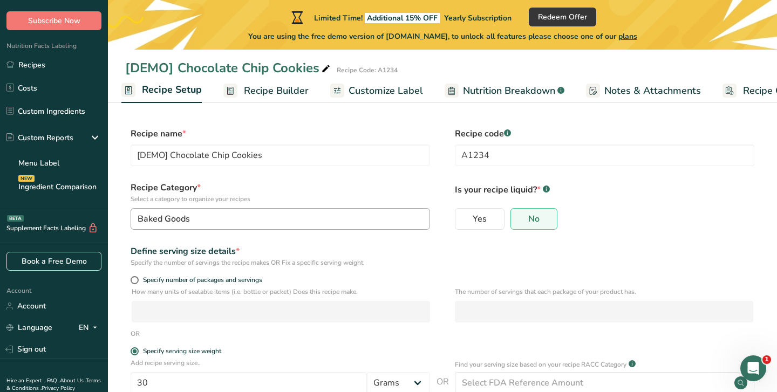
scroll to position [5, 0]
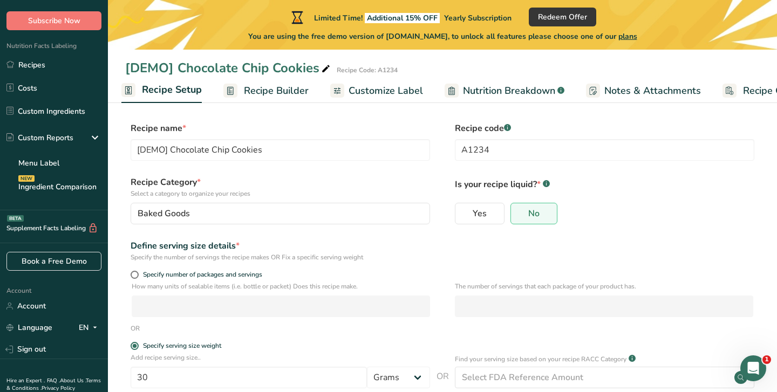
click at [273, 81] on link "Recipe Builder" at bounding box center [265, 91] width 85 height 24
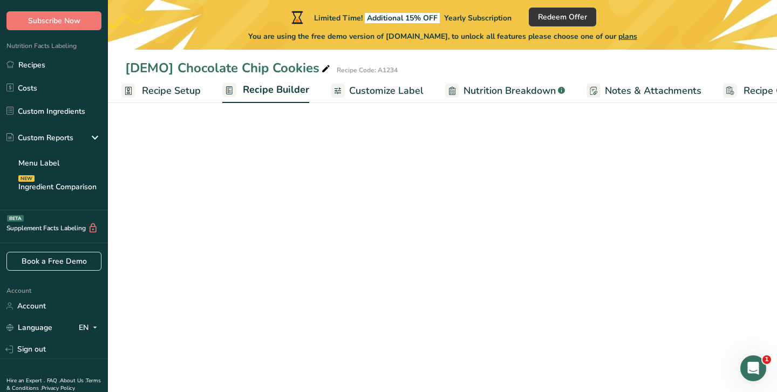
scroll to position [0, 51]
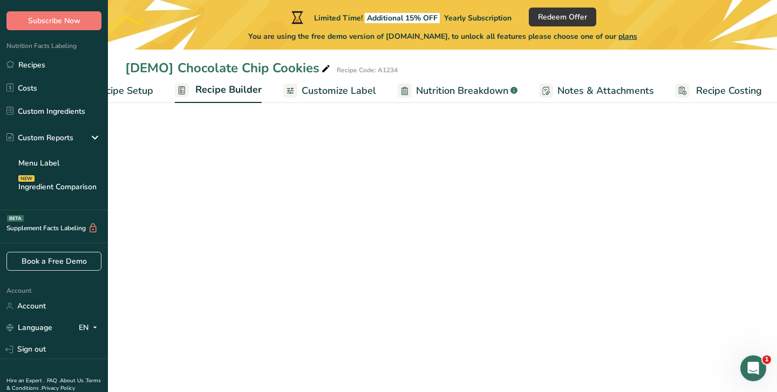
click at [322, 93] on span "Customize Label" at bounding box center [339, 91] width 74 height 15
click at [321, 90] on span "Customize Label" at bounding box center [336, 90] width 76 height 15
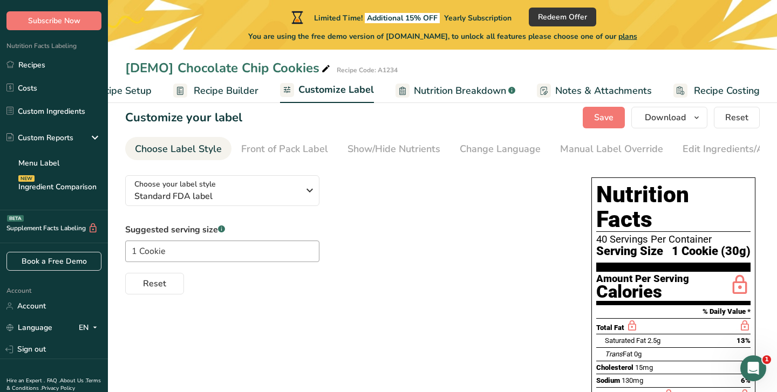
scroll to position [27, 0]
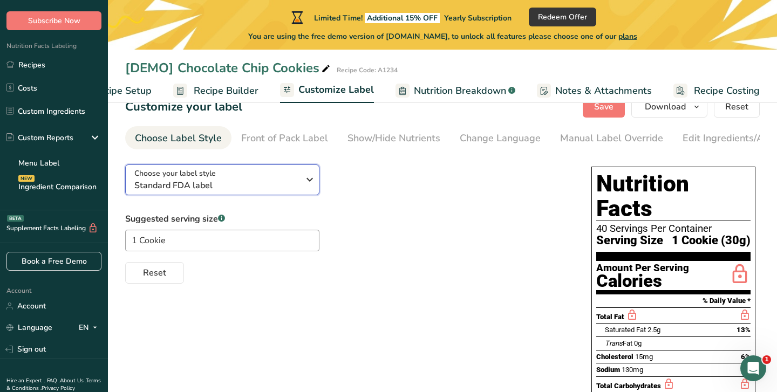
click at [298, 186] on span "Standard FDA label" at bounding box center [216, 185] width 165 height 13
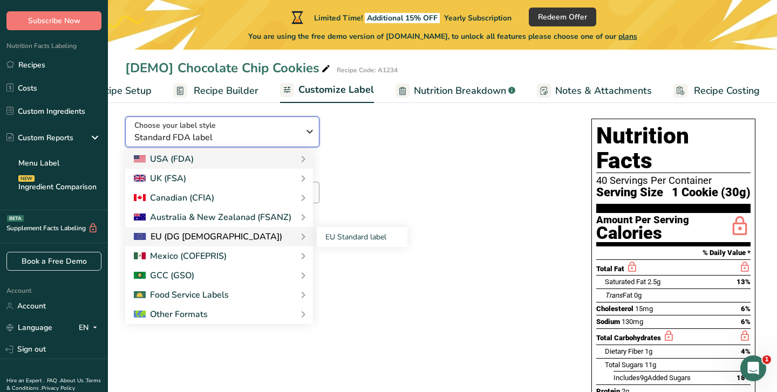
scroll to position [57, 0]
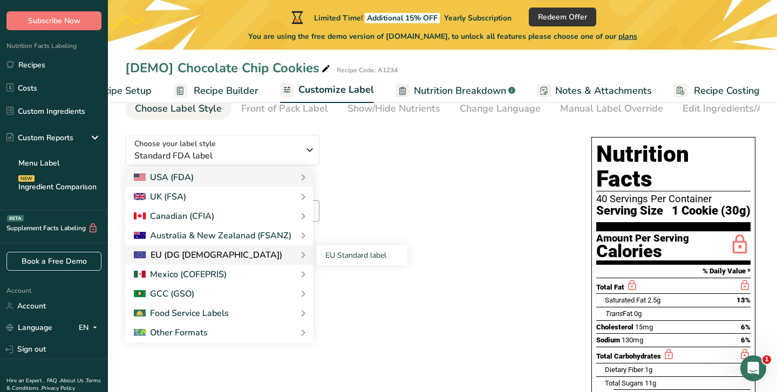
click at [212, 260] on div "EU (DG [DEMOGRAPHIC_DATA])" at bounding box center [208, 255] width 148 height 13
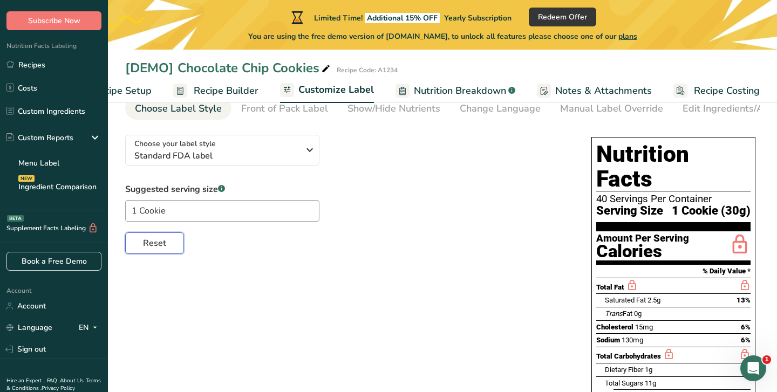
click at [157, 245] on span "Reset" at bounding box center [154, 243] width 23 height 13
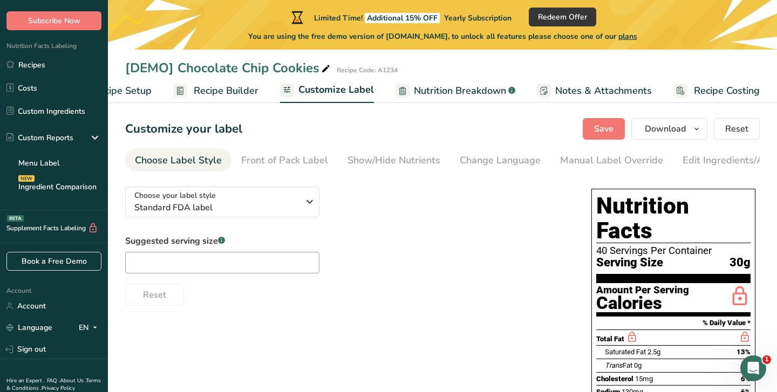
scroll to position [4, 0]
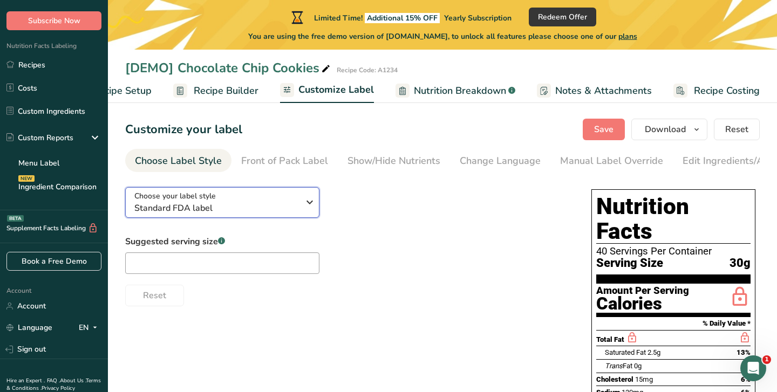
click at [307, 212] on icon "button" at bounding box center [309, 202] width 13 height 19
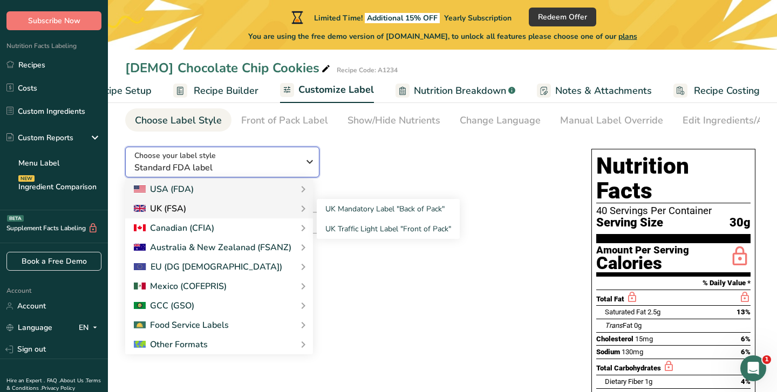
scroll to position [58, 0]
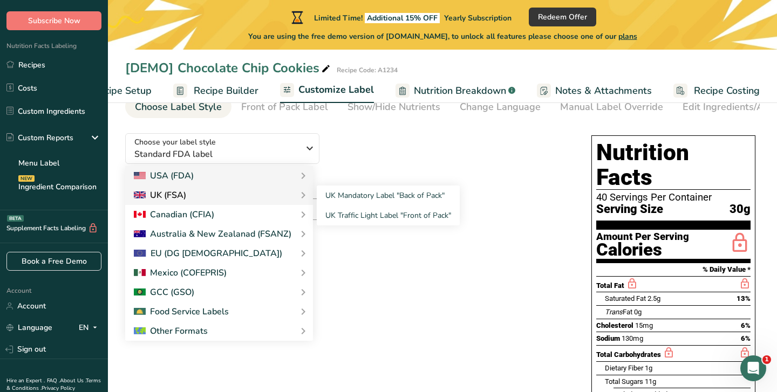
click at [237, 193] on div "UK (FSA)" at bounding box center [219, 195] width 171 height 13
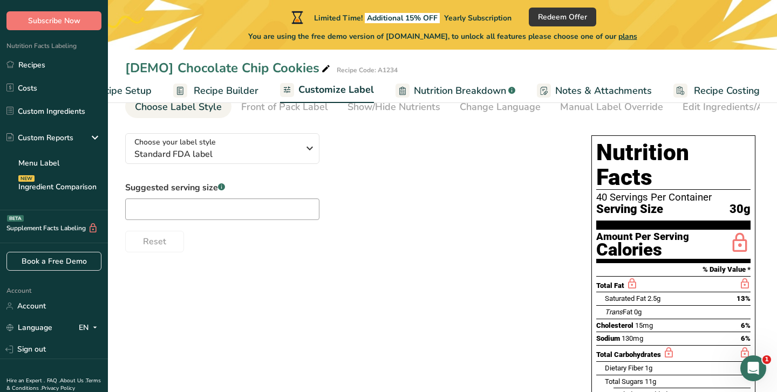
click at [340, 175] on div "Choose your label style Standard FDA label USA (FDA) Standard FDA label Tabular…" at bounding box center [347, 189] width 445 height 128
click at [272, 147] on div "Choose your label style Standard FDA label" at bounding box center [216, 149] width 165 height 24
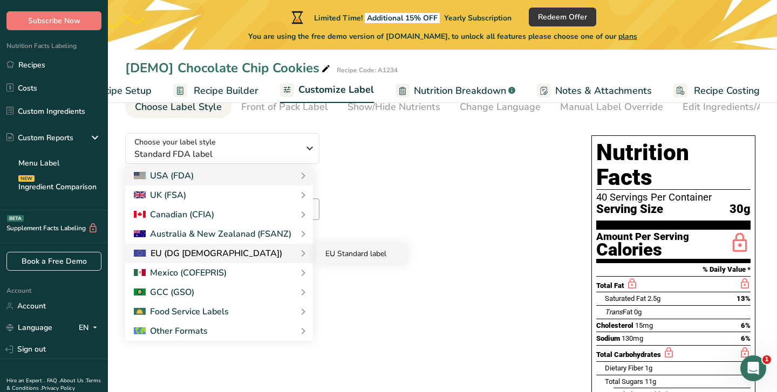
click at [350, 253] on link "EU Standard label" at bounding box center [362, 254] width 91 height 20
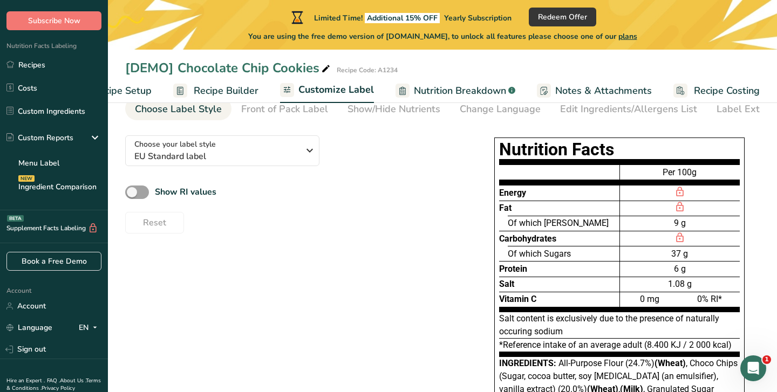
scroll to position [59, 0]
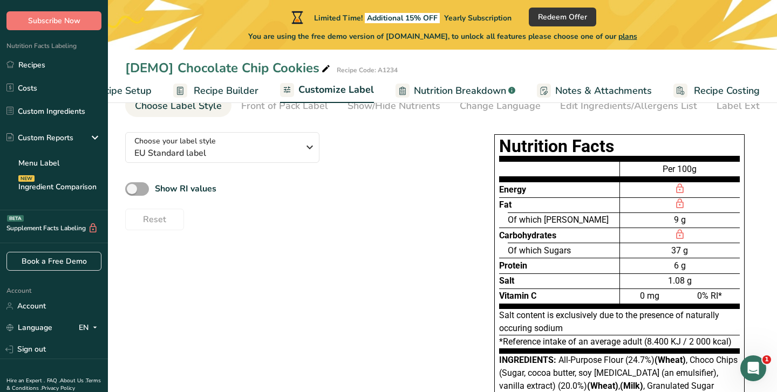
click at [145, 192] on span at bounding box center [137, 188] width 24 height 13
click at [132, 192] on input "Show RI values" at bounding box center [128, 189] width 7 height 7
checkbox input "true"
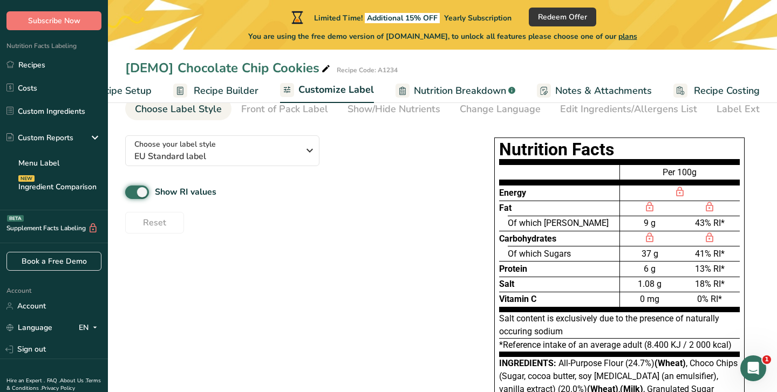
scroll to position [0, 0]
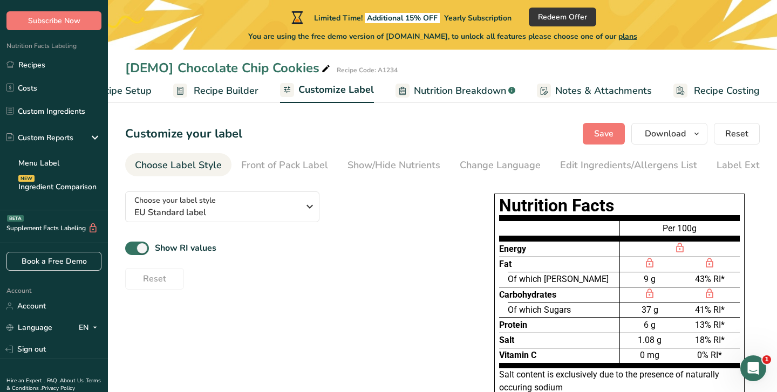
click at [178, 164] on div "Choose Label Style" at bounding box center [178, 165] width 87 height 15
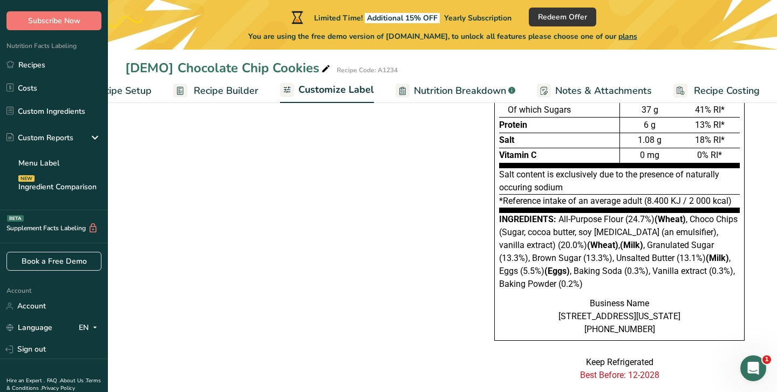
scroll to position [236, 0]
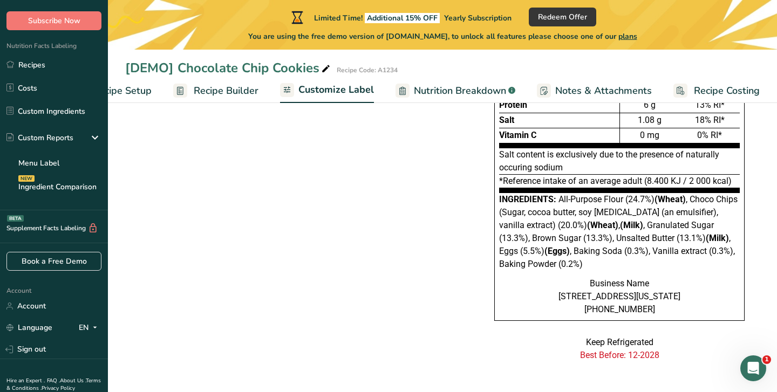
click at [592, 226] on span "All-Purpose Flour (24.7%) (Wheat) , Choco Chips (Sugar, cocoa butter, soy [MEDI…" at bounding box center [618, 231] width 239 height 75
click at [558, 220] on span "All-Purpose Flour (24.7%) (Wheat) , Choco Chips (Sugar, cocoa butter, soy [MEDI…" at bounding box center [618, 231] width 239 height 75
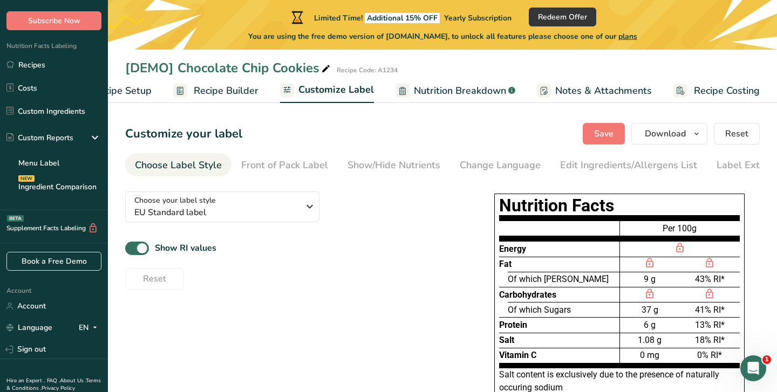
scroll to position [0, 0]
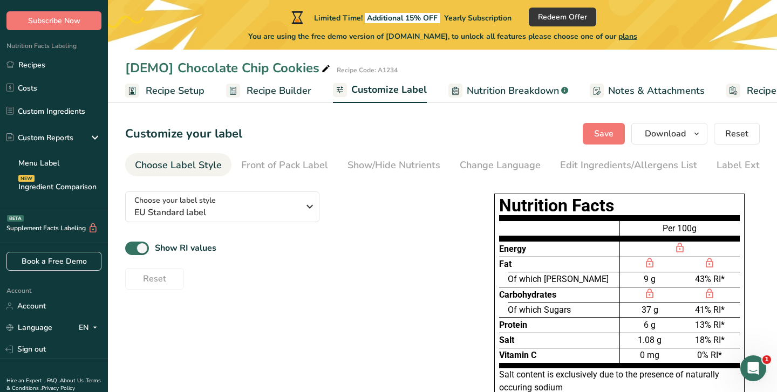
click at [163, 90] on span "Recipe Setup" at bounding box center [175, 91] width 59 height 15
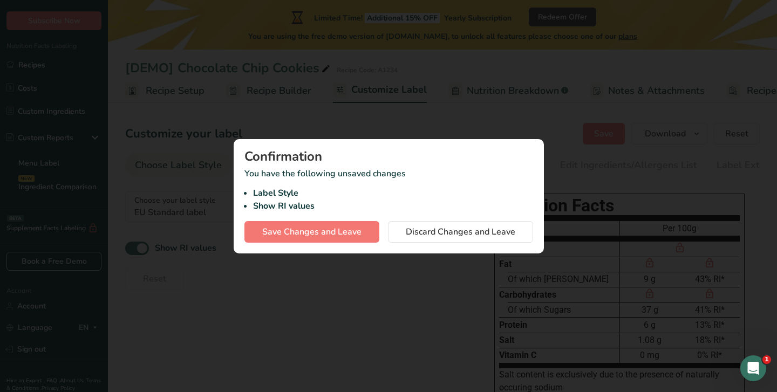
scroll to position [0, 4]
click at [438, 231] on span "Discard Changes and Leave" at bounding box center [461, 232] width 110 height 13
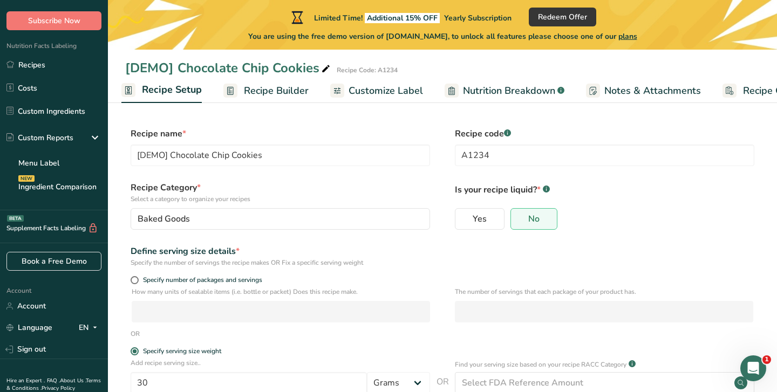
click at [266, 91] on span "Recipe Builder" at bounding box center [276, 91] width 65 height 15
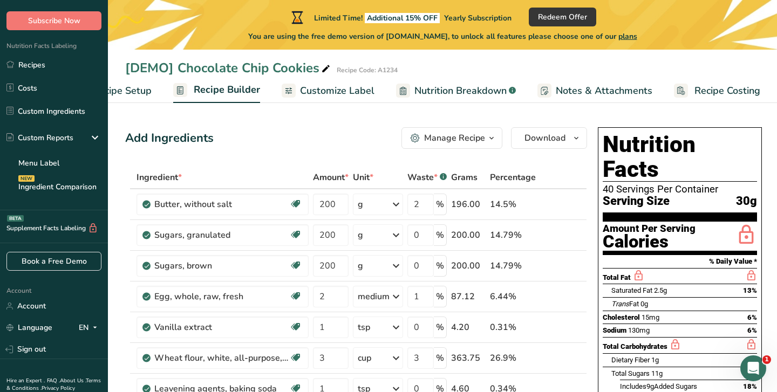
click at [336, 90] on span "Customize Label" at bounding box center [337, 91] width 74 height 15
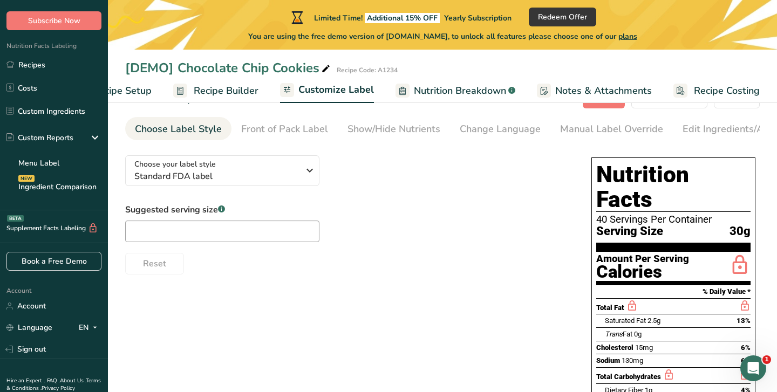
scroll to position [40, 0]
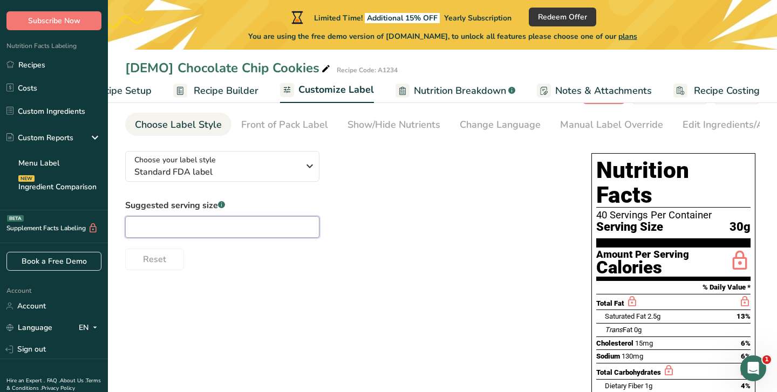
click at [199, 238] on input "text" at bounding box center [222, 227] width 194 height 22
type input "3"
click at [329, 211] on div "Suggested serving size .a-a{fill:#347362;}.b-a{fill:#fff;} 3 Reset" at bounding box center [347, 234] width 445 height 71
click at [303, 169] on icon "button" at bounding box center [309, 166] width 13 height 19
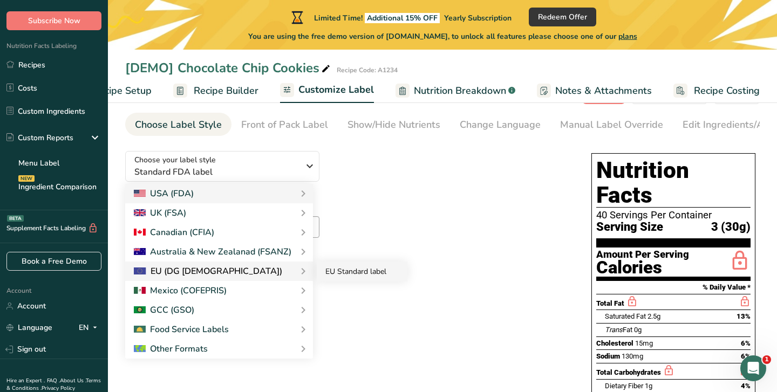
click at [347, 271] on link "EU Standard label" at bounding box center [362, 272] width 91 height 20
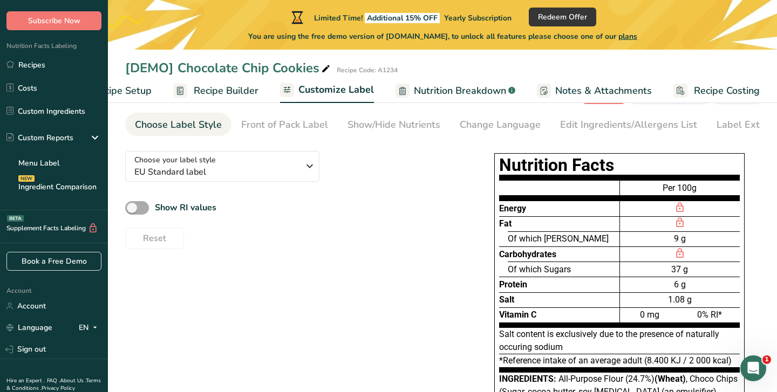
click at [142, 213] on span at bounding box center [137, 207] width 24 height 13
click at [132, 212] on input "Show RI values" at bounding box center [128, 208] width 7 height 7
checkbox input "true"
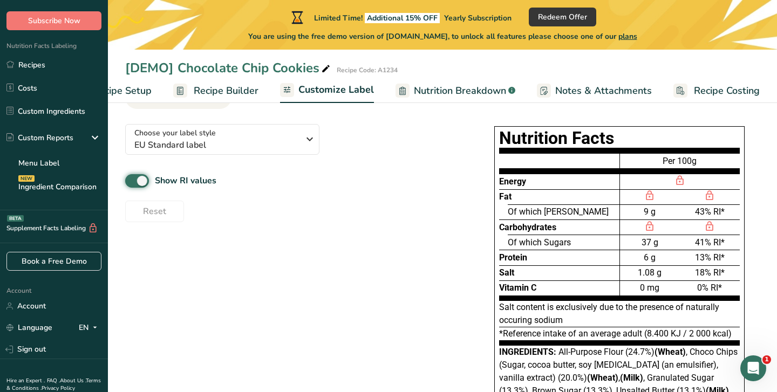
scroll to position [77, 0]
